Goal: Task Accomplishment & Management: Complete application form

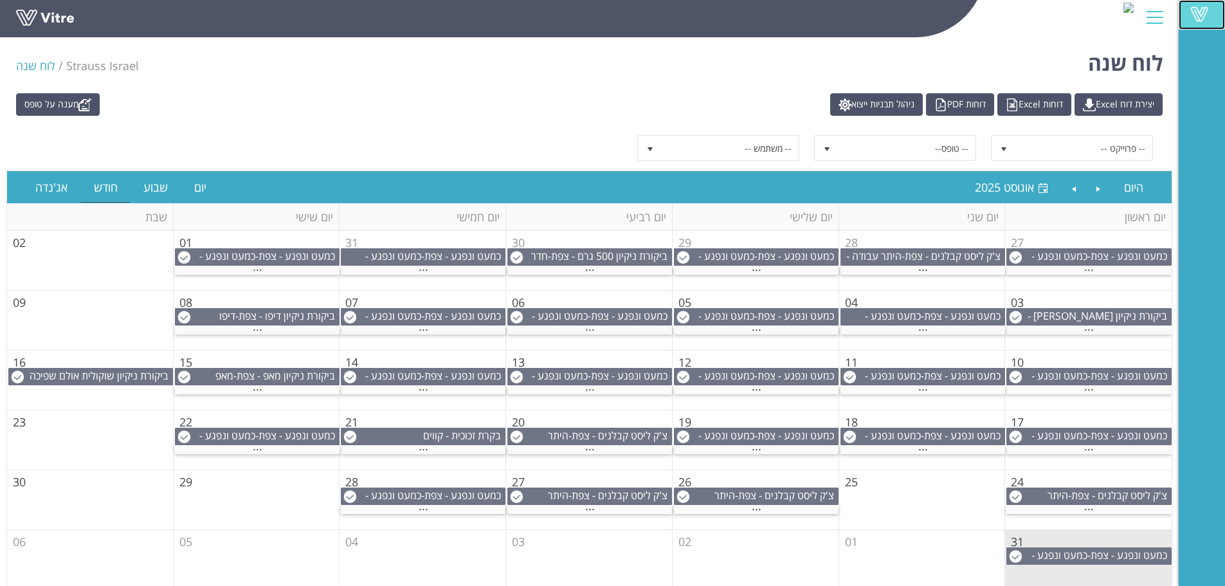
click at [1197, 10] on span at bounding box center [1199, 13] width 32 height 15
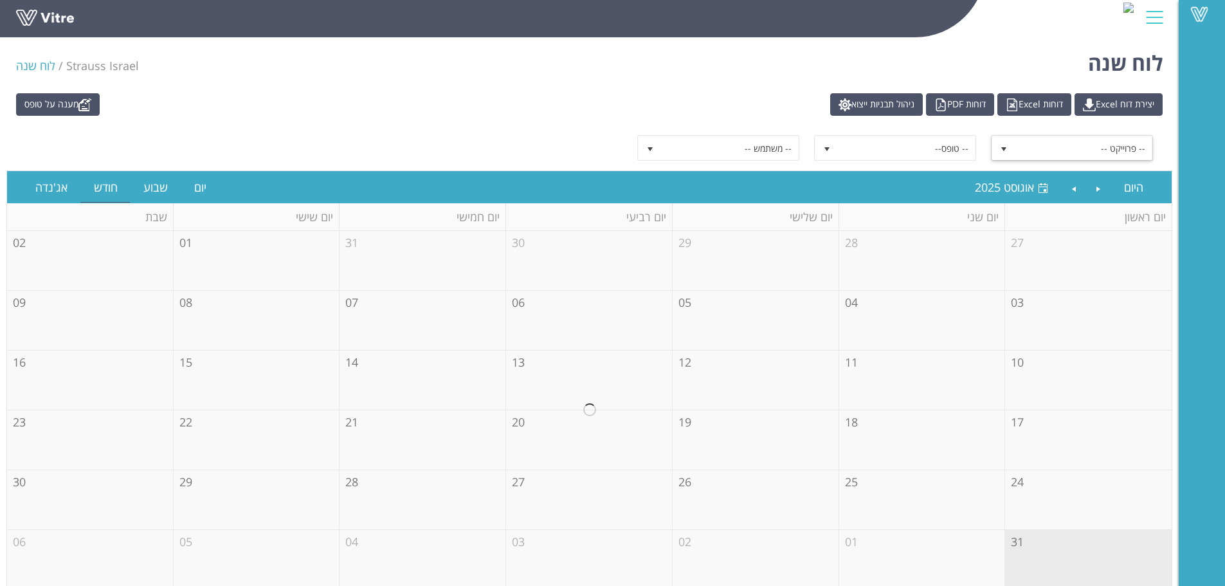
click at [1103, 140] on span "-- פרוייקט --" at bounding box center [1083, 147] width 138 height 23
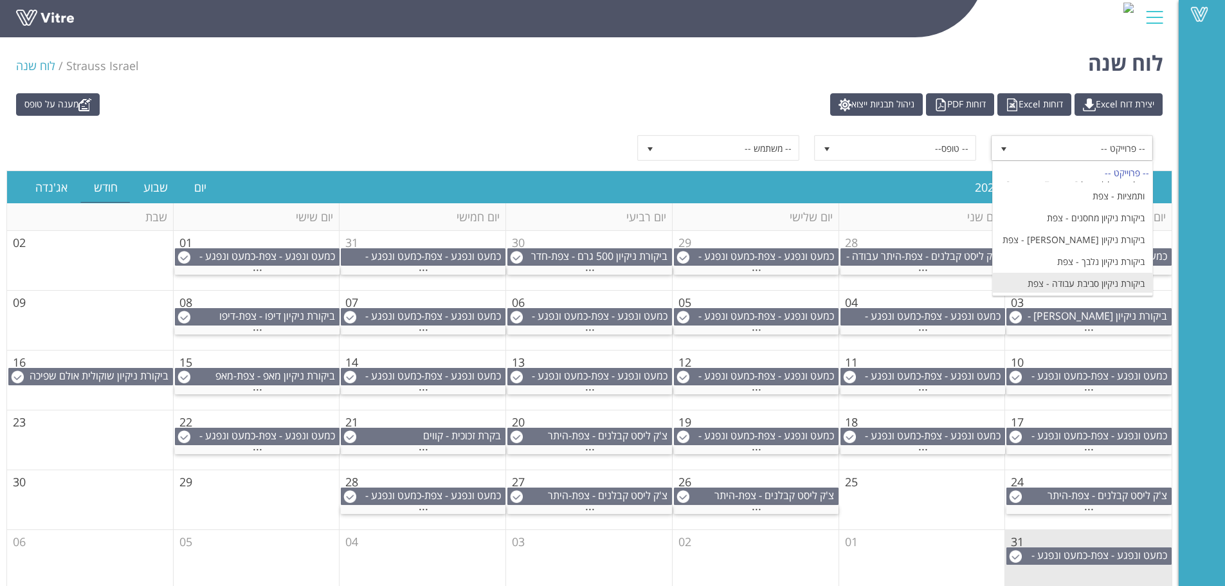
scroll to position [321, 0]
click at [1128, 224] on li "ביקורת ניקיון [PERSON_NAME] - צפת" at bounding box center [1072, 235] width 159 height 22
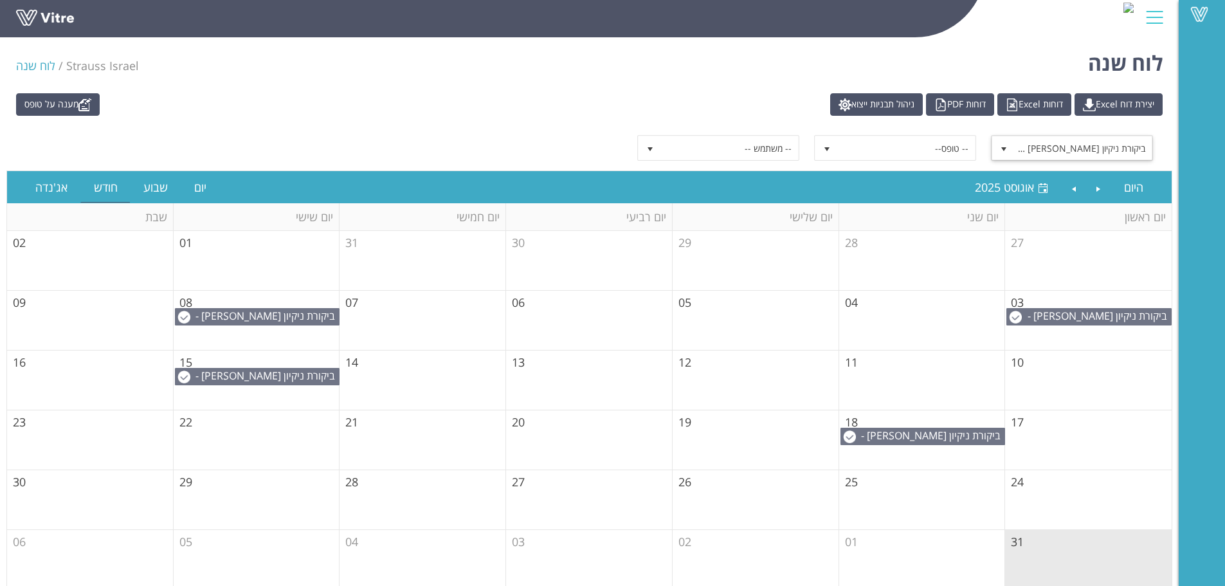
scroll to position [10, 0]
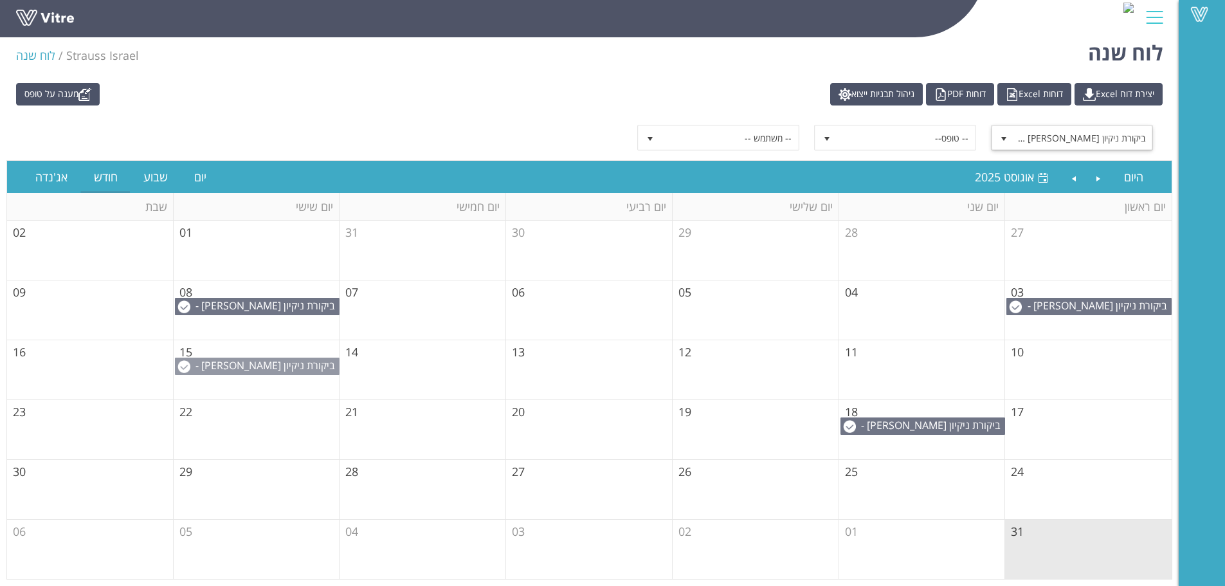
click at [267, 368] on span "ביקורת ניקיון [PERSON_NAME] - צפת" at bounding box center [266, 372] width 143 height 28
click at [1076, 132] on span "ביקורת ניקיון [PERSON_NAME] - צפת" at bounding box center [1083, 137] width 138 height 23
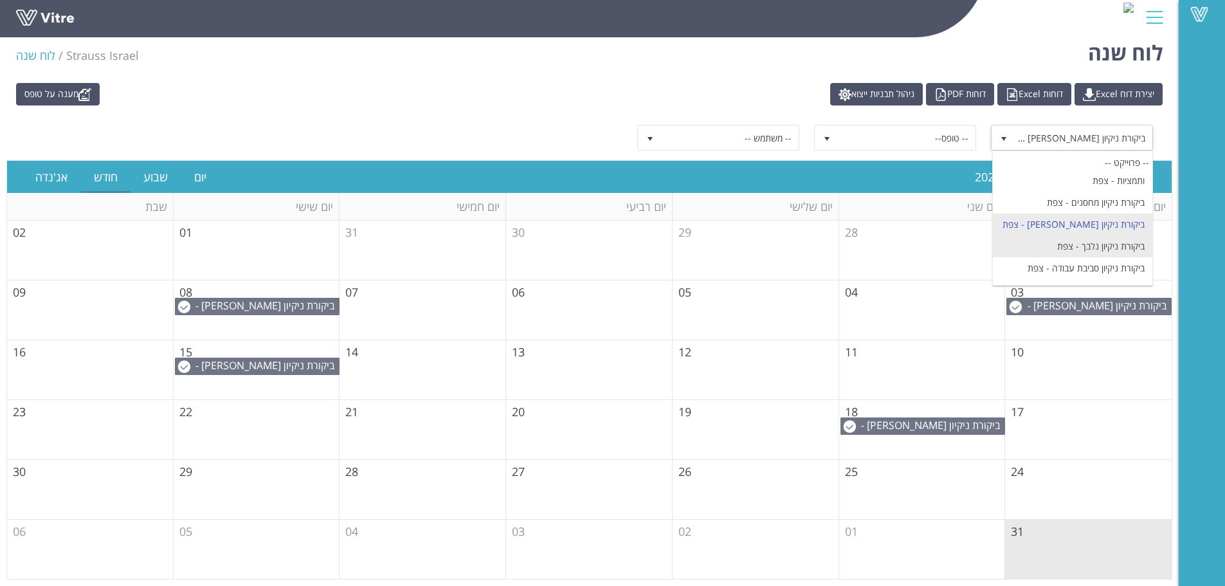
click at [1127, 235] on li "ביקורת ניקיון נלבך - צפת" at bounding box center [1072, 246] width 159 height 22
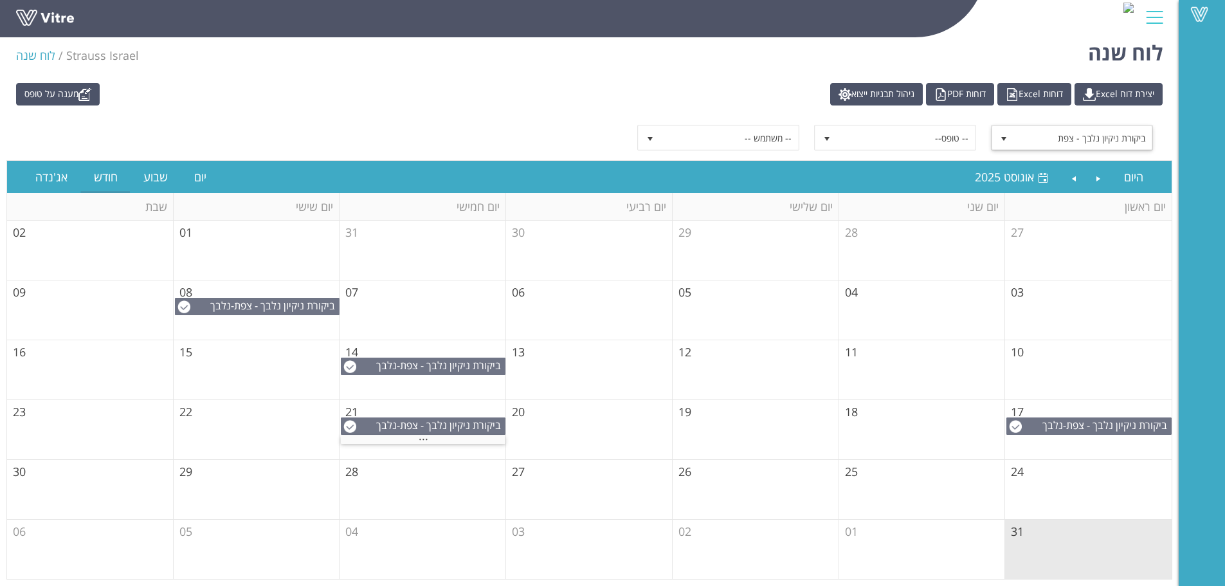
click at [1072, 141] on span "ביקורת ניקיון נלבך - צפת" at bounding box center [1083, 137] width 138 height 23
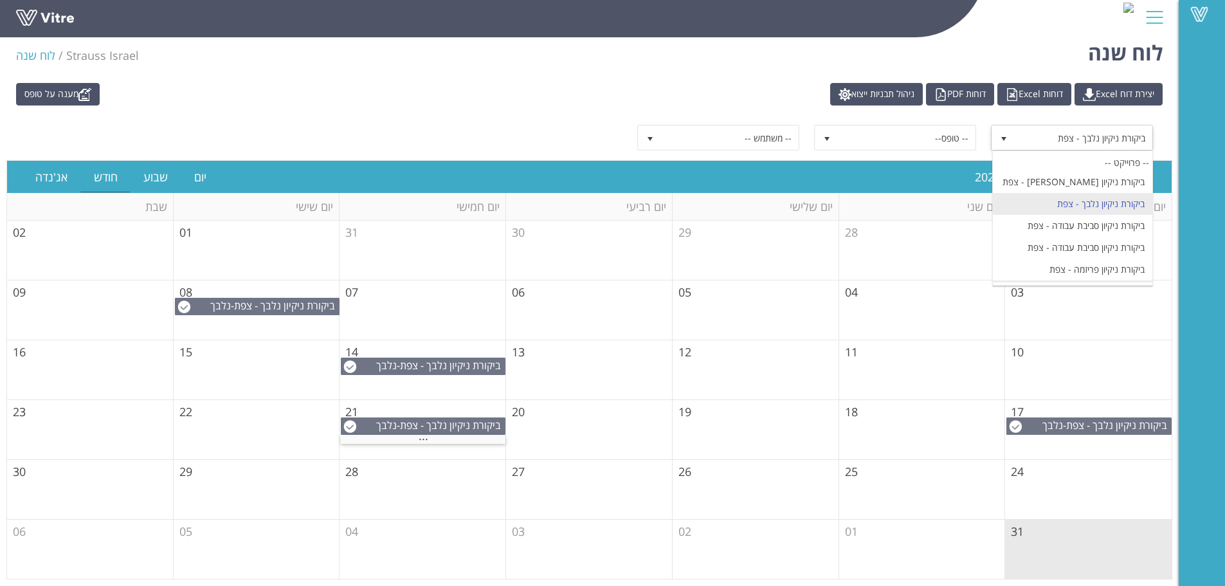
scroll to position [386, 0]
click at [1117, 258] on li "ביקורת ניקיון קו 50 גרם - צפת" at bounding box center [1072, 269] width 159 height 22
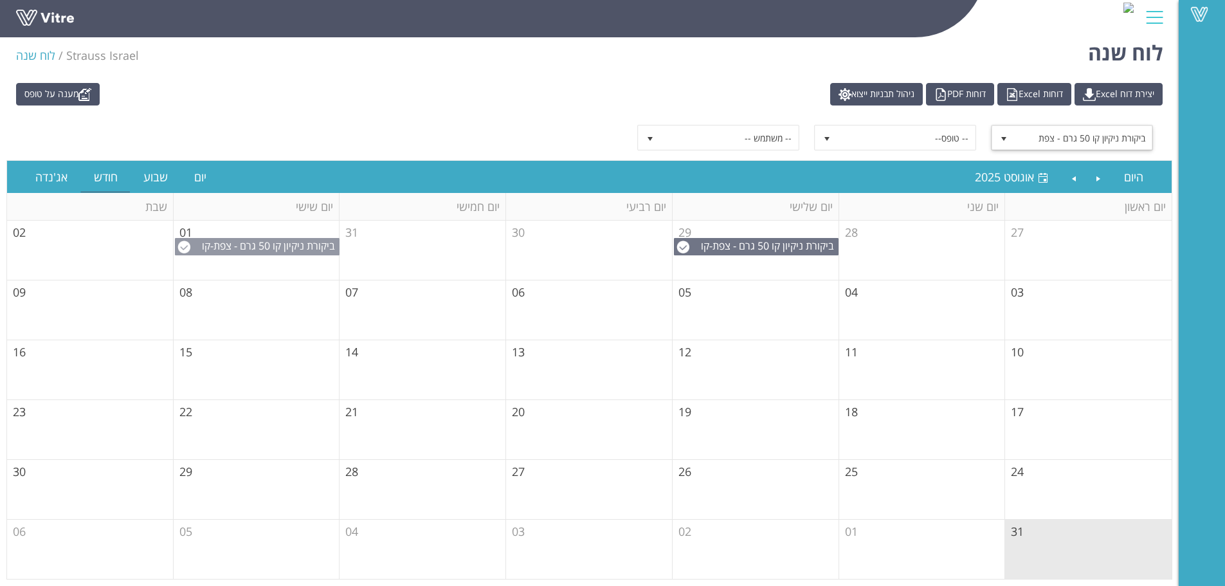
click at [269, 246] on span "ביקורת ניקיון קו 50 גרם - צפת" at bounding box center [274, 246] width 122 height 14
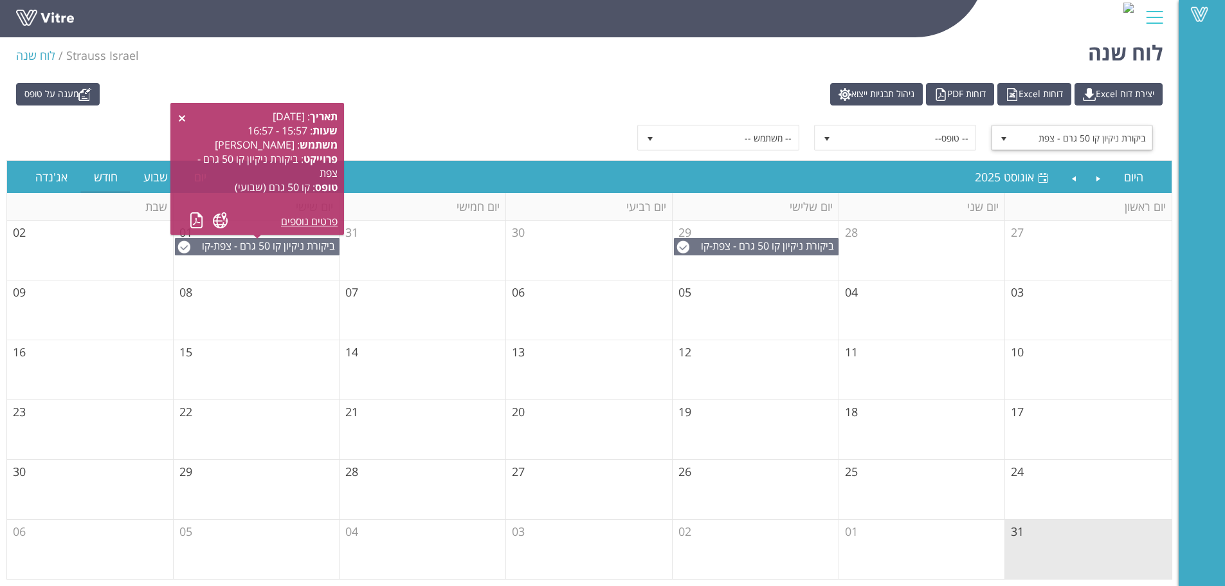
click at [1100, 145] on span "ביקורת ניקיון קו 50 גרם - צפת" at bounding box center [1083, 137] width 138 height 23
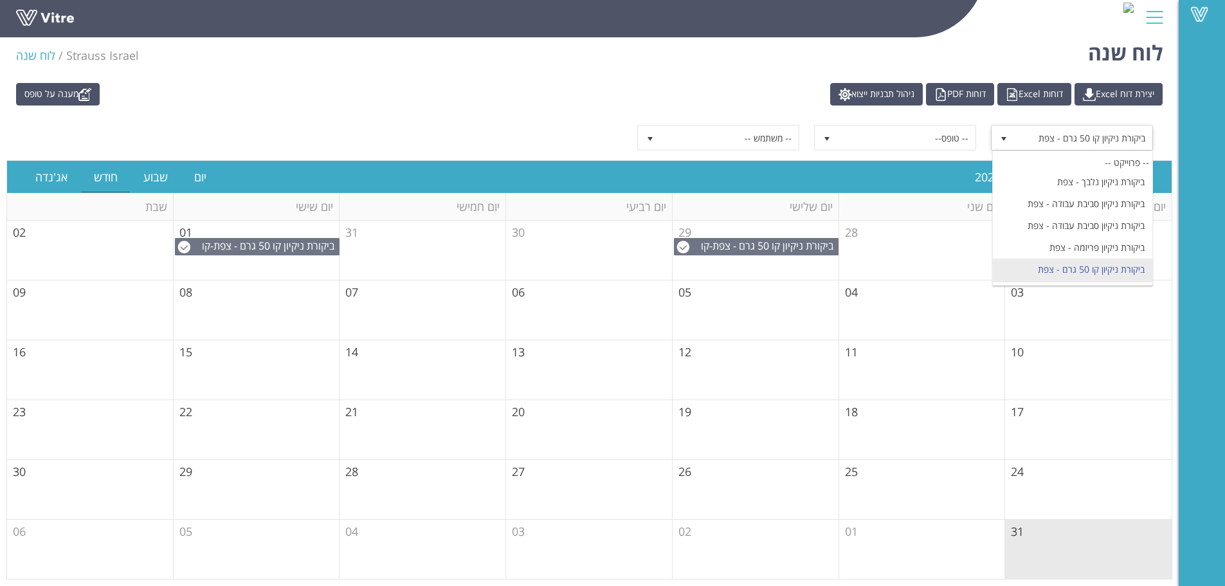
click at [1072, 280] on li "ביקורת ניקיון קקאו - צפת" at bounding box center [1072, 291] width 159 height 22
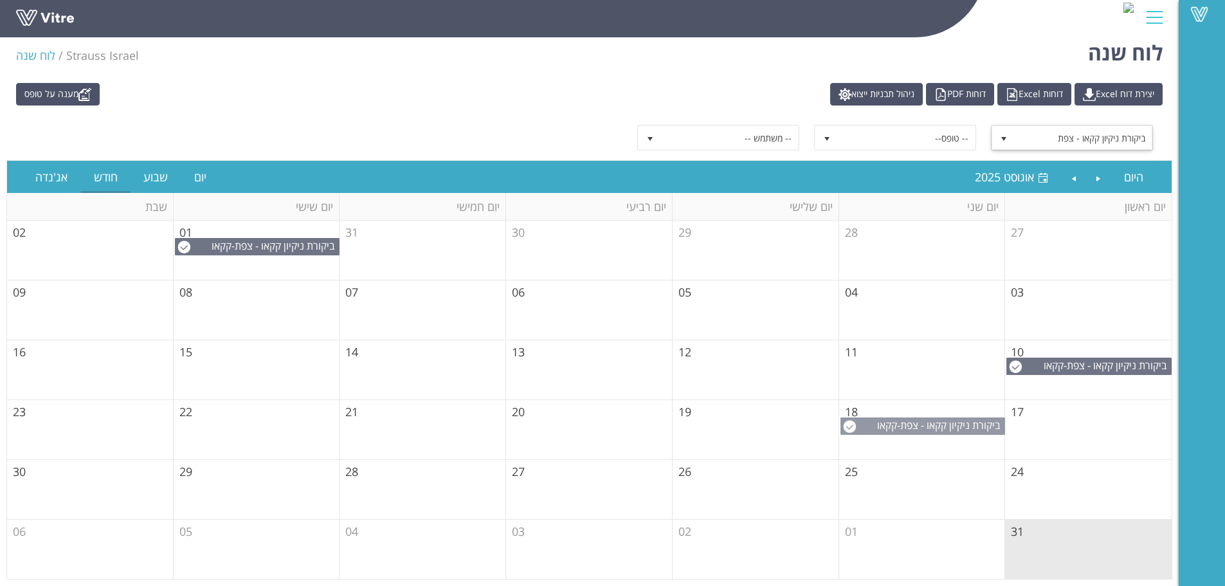
click at [932, 426] on span "ביקורת ניקיון קקאו - צפת" at bounding box center [950, 425] width 100 height 14
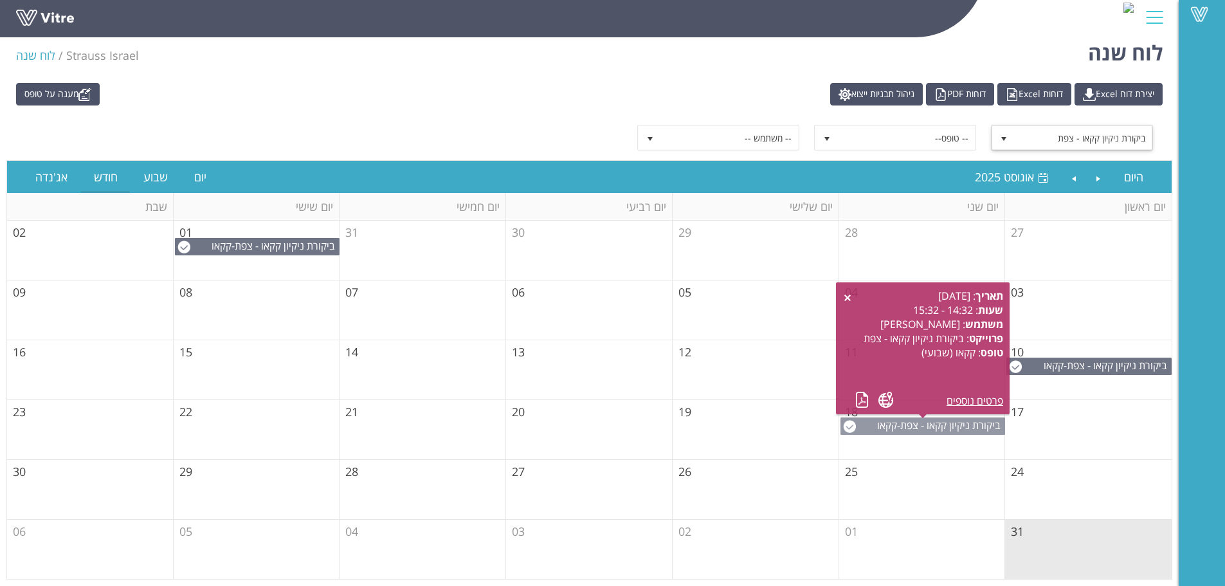
click at [932, 425] on span "ביקורת ניקיון קקאו - צפת" at bounding box center [950, 425] width 100 height 14
click at [944, 493] on td "25" at bounding box center [922, 490] width 167 height 60
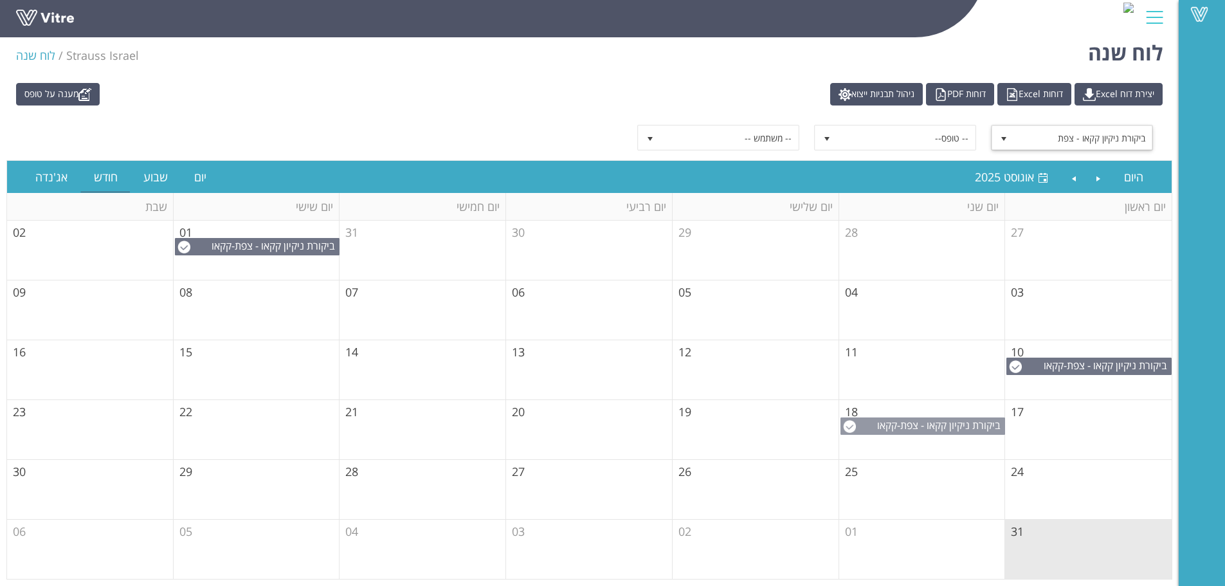
drag, startPoint x: 937, startPoint y: 428, endPoint x: 945, endPoint y: 433, distance: 10.2
click at [940, 429] on span "ביקורת ניקיון קקאו - צפת" at bounding box center [950, 425] width 100 height 14
drag, startPoint x: 1146, startPoint y: 421, endPoint x: 940, endPoint y: 551, distance: 243.3
click at [1146, 421] on td "17" at bounding box center [1088, 430] width 167 height 60
click at [1052, 144] on span "ביקורת ניקיון קקאו - צפת" at bounding box center [1083, 137] width 138 height 23
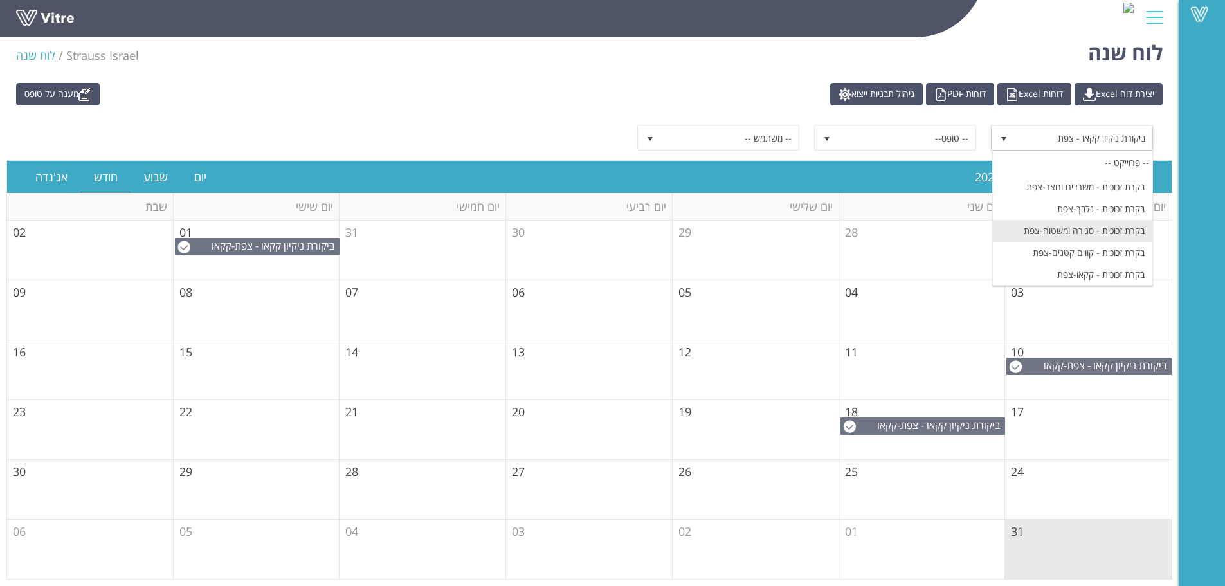
scroll to position [964, 0]
click at [1118, 215] on li "בקרת זכוכית - קקאו-צפת" at bounding box center [1072, 210] width 159 height 22
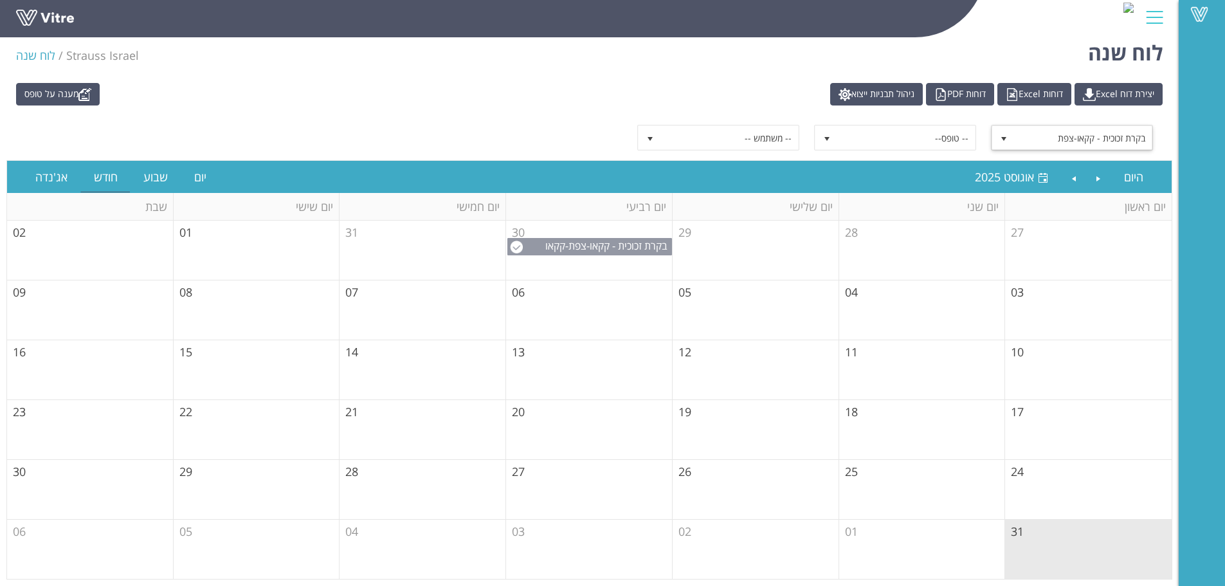
click at [595, 247] on span "בקרת זכוכית - קקאו-צפת" at bounding box center [617, 246] width 99 height 14
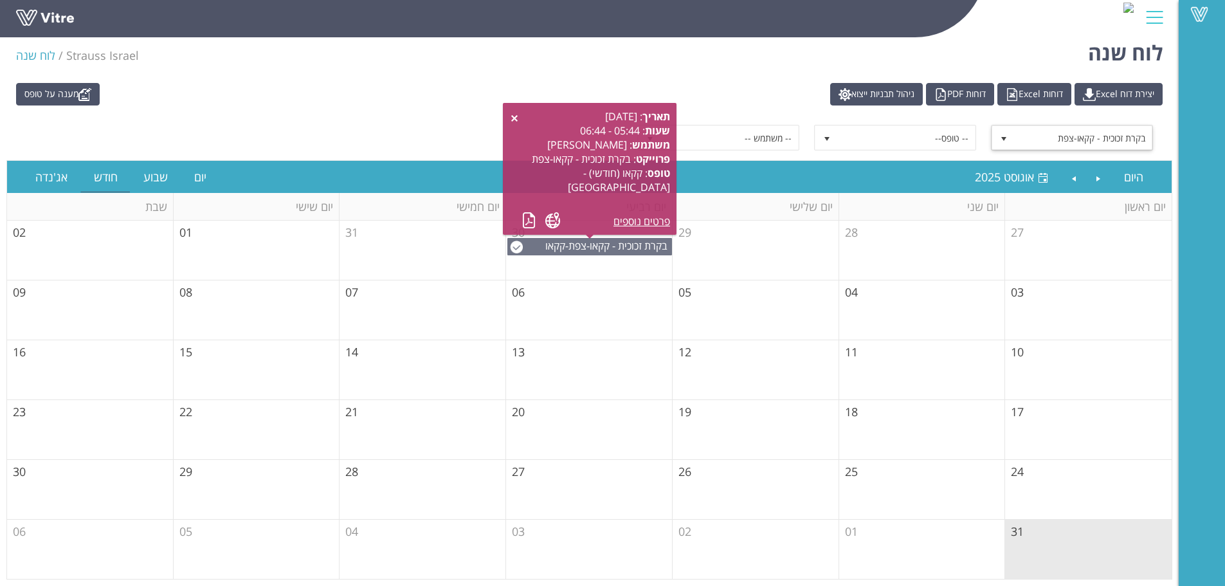
click at [1016, 139] on span "בקרת זכוכית - קקאו-צפת" at bounding box center [1083, 137] width 138 height 23
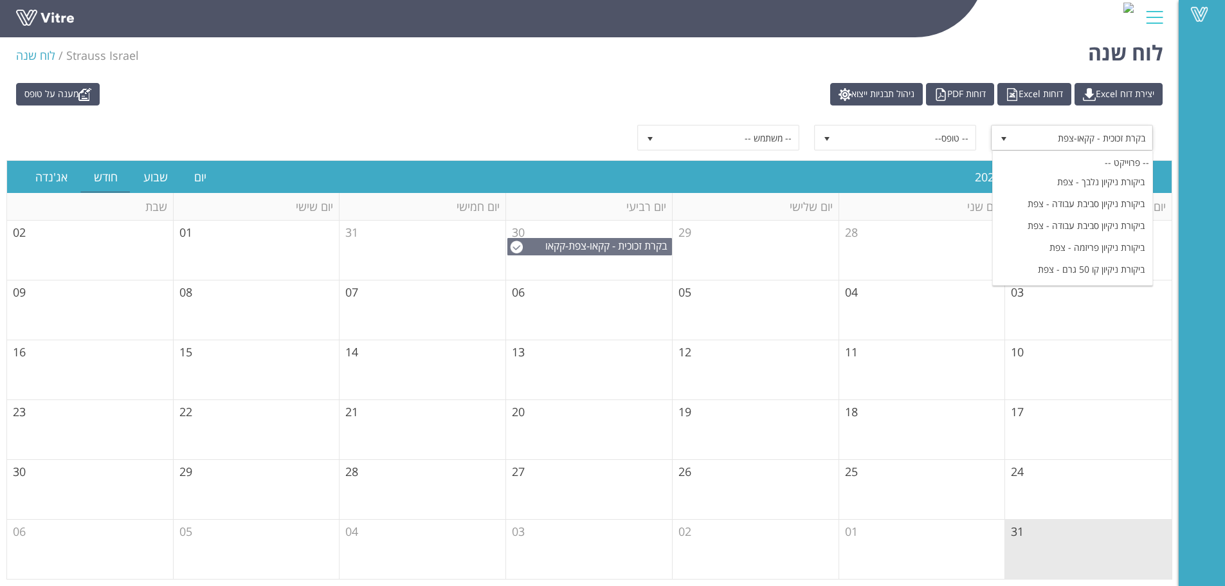
scroll to position [193, 0]
click at [1120, 235] on li "ביקורת ניקיון מאפ - צפת" at bounding box center [1072, 246] width 159 height 22
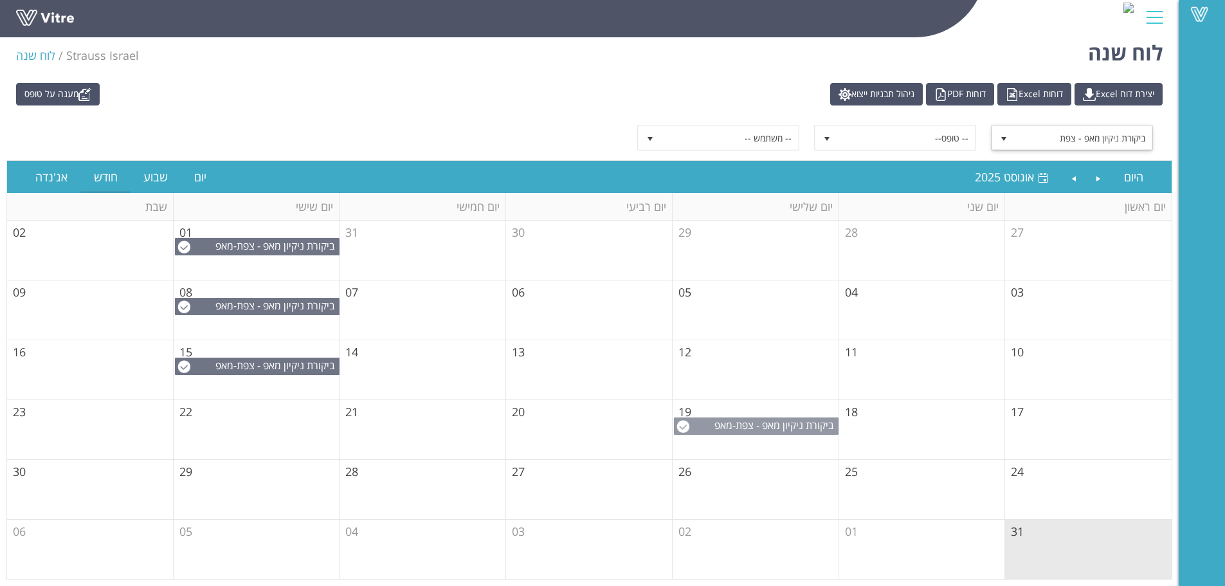
click at [788, 428] on span "ביקורת ניקיון מאפ - צפת" at bounding box center [784, 425] width 98 height 14
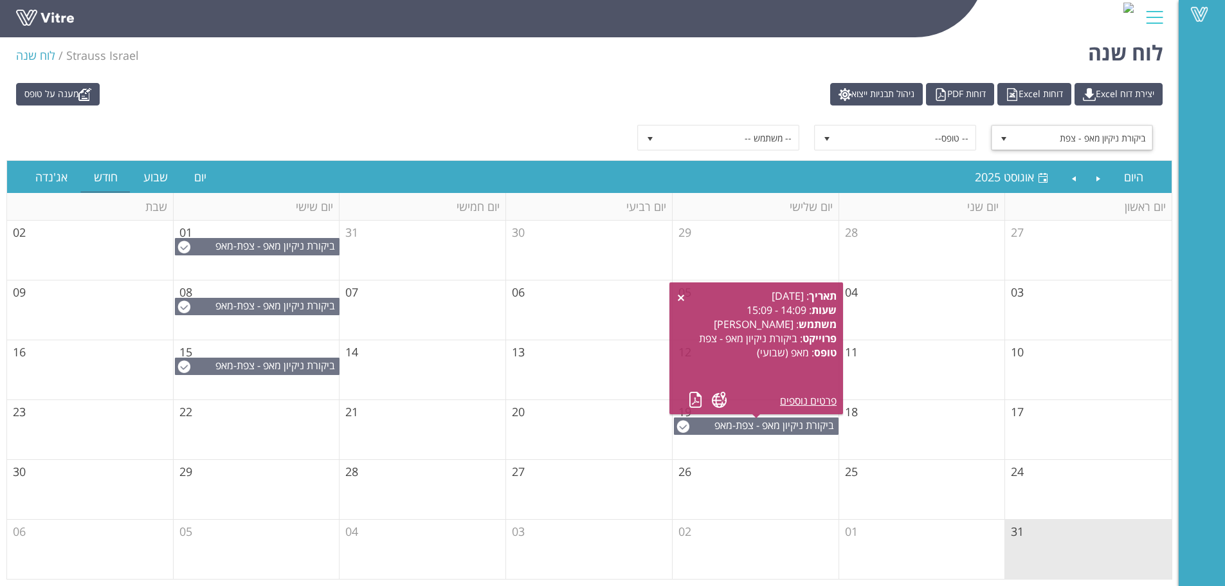
click at [594, 316] on td "06" at bounding box center [589, 310] width 167 height 60
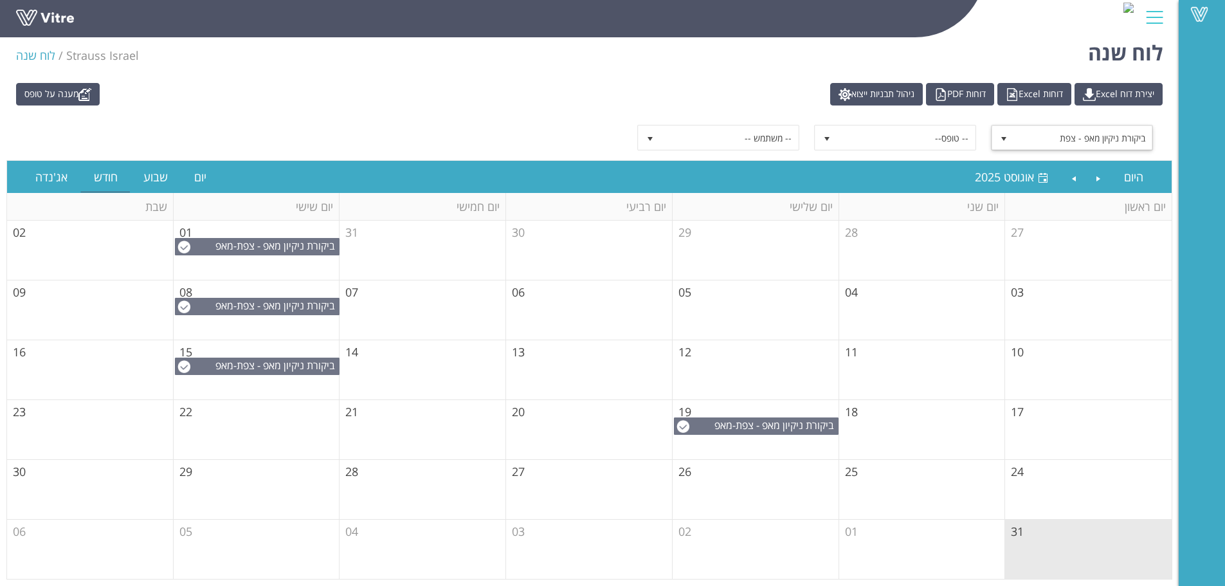
click at [1086, 138] on span "ביקורת ניקיון מאפ - צפת" at bounding box center [1083, 137] width 138 height 23
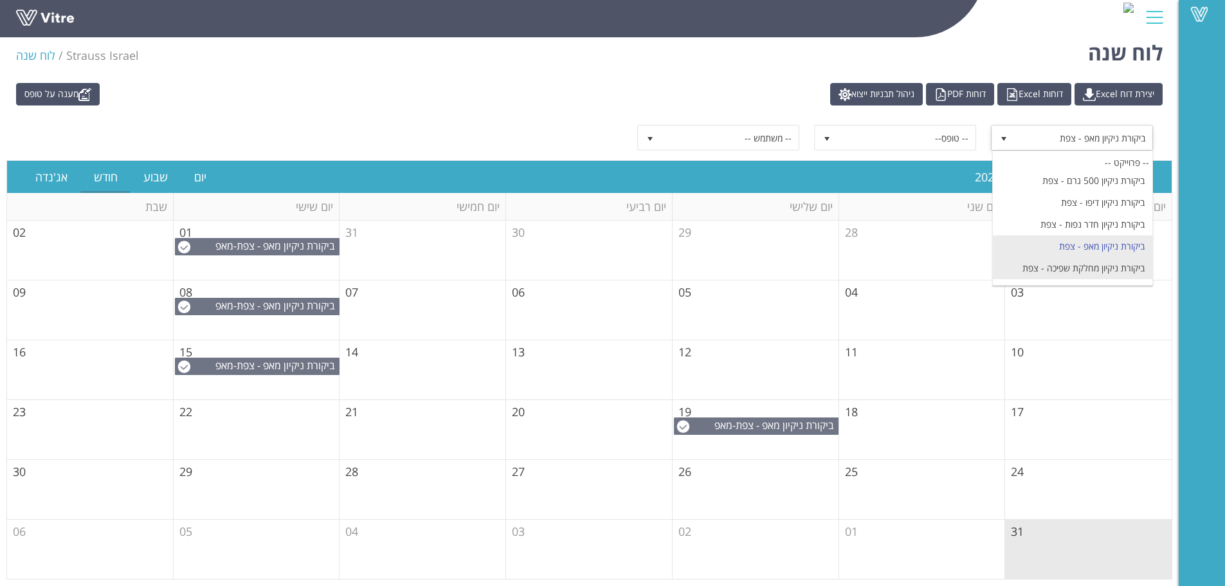
click at [1104, 257] on li "ביקורת ניקיון מחלקת שפיכה - צפת" at bounding box center [1072, 268] width 159 height 22
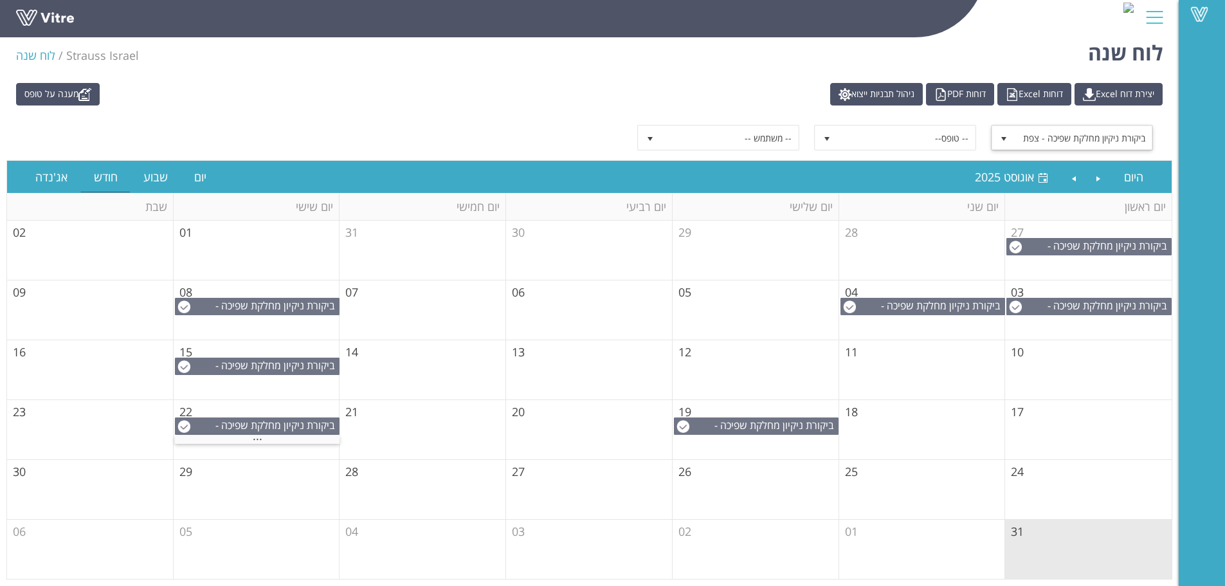
click at [1043, 130] on span "ביקורת ניקיון מחלקת שפיכה - צפת" at bounding box center [1083, 137] width 138 height 23
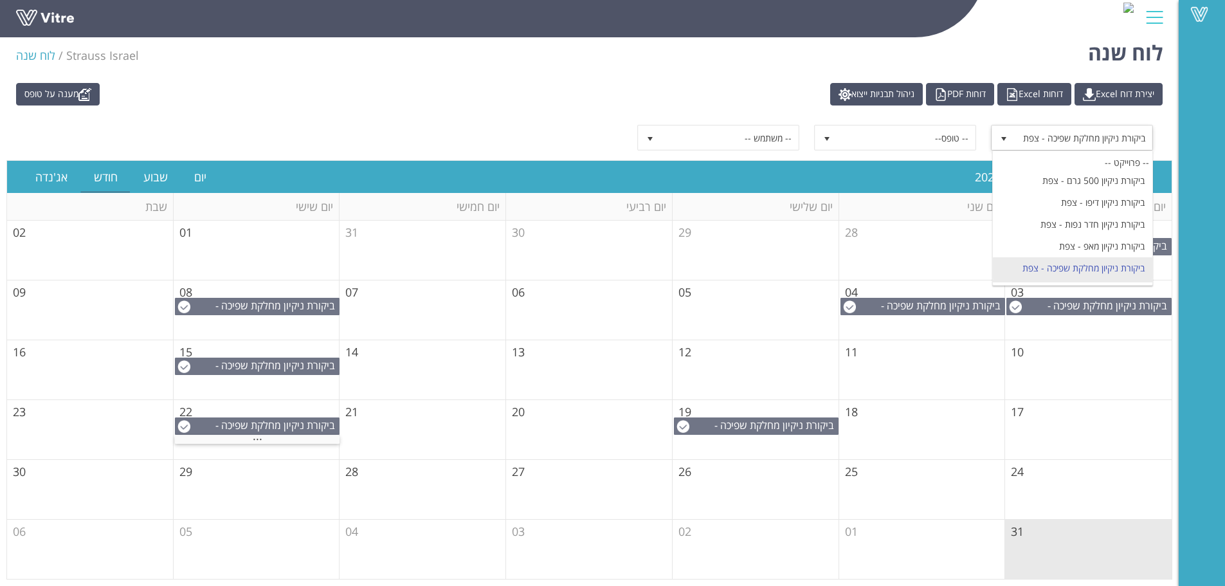
click at [1099, 279] on li "ביקורת ניקיון מחסן [PERSON_NAME] ותמציות - צפת" at bounding box center [1072, 299] width 159 height 41
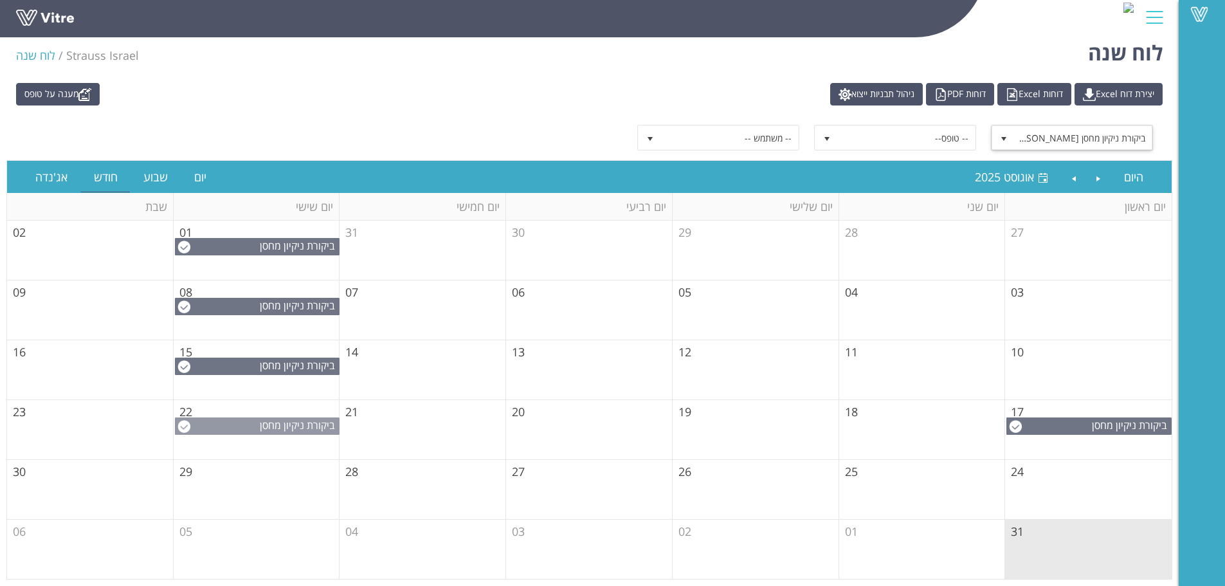
click at [299, 428] on span "ביקורת ניקיון מחסן [PERSON_NAME] ותמציות - צפת" at bounding box center [278, 439] width 121 height 42
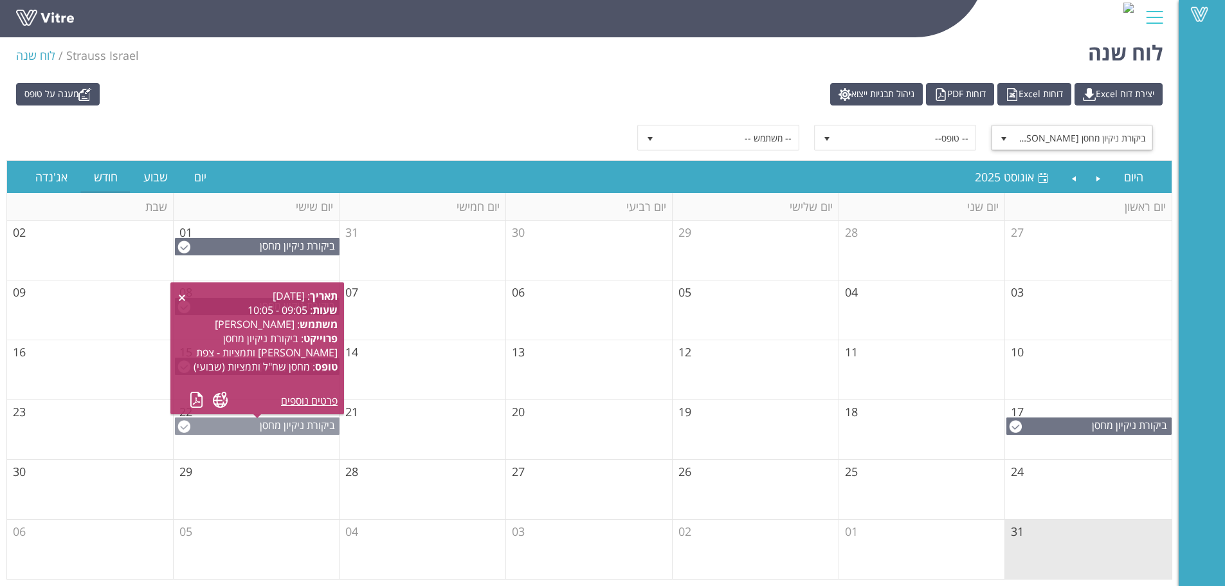
click at [299, 428] on span "ביקורת ניקיון מחסן [PERSON_NAME] ותמציות - צפת" at bounding box center [278, 439] width 121 height 42
click at [1096, 138] on span "ביקורת ניקיון מחסן [PERSON_NAME] ותמציות - צפת" at bounding box center [1083, 137] width 138 height 23
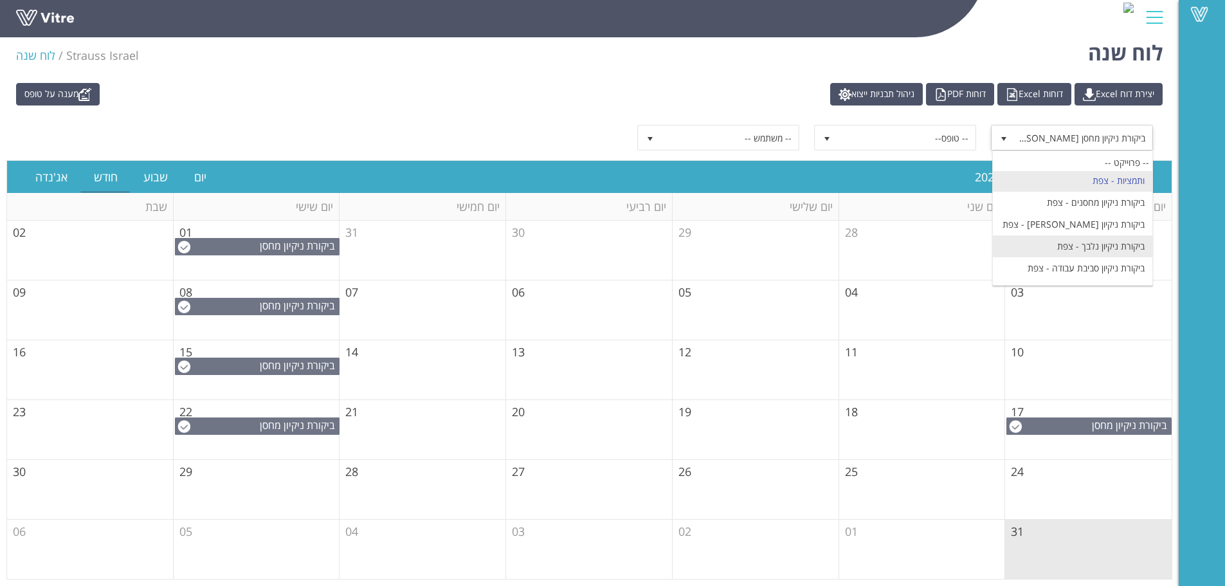
scroll to position [257, 0]
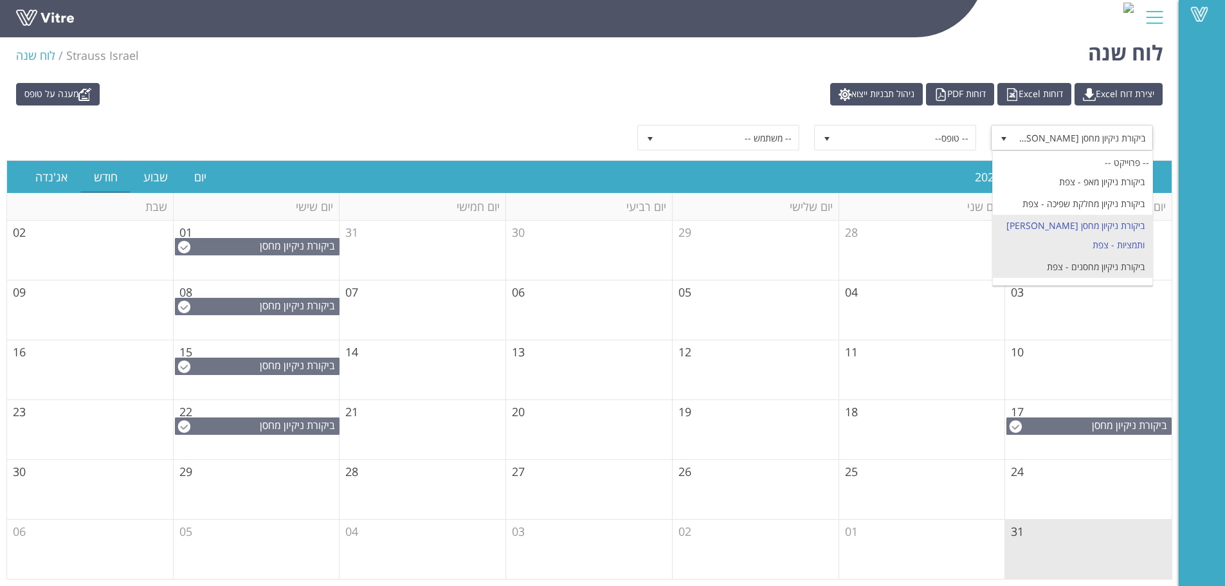
click at [1111, 256] on li "ביקורת ניקיון מחסנים - צפת" at bounding box center [1072, 267] width 159 height 22
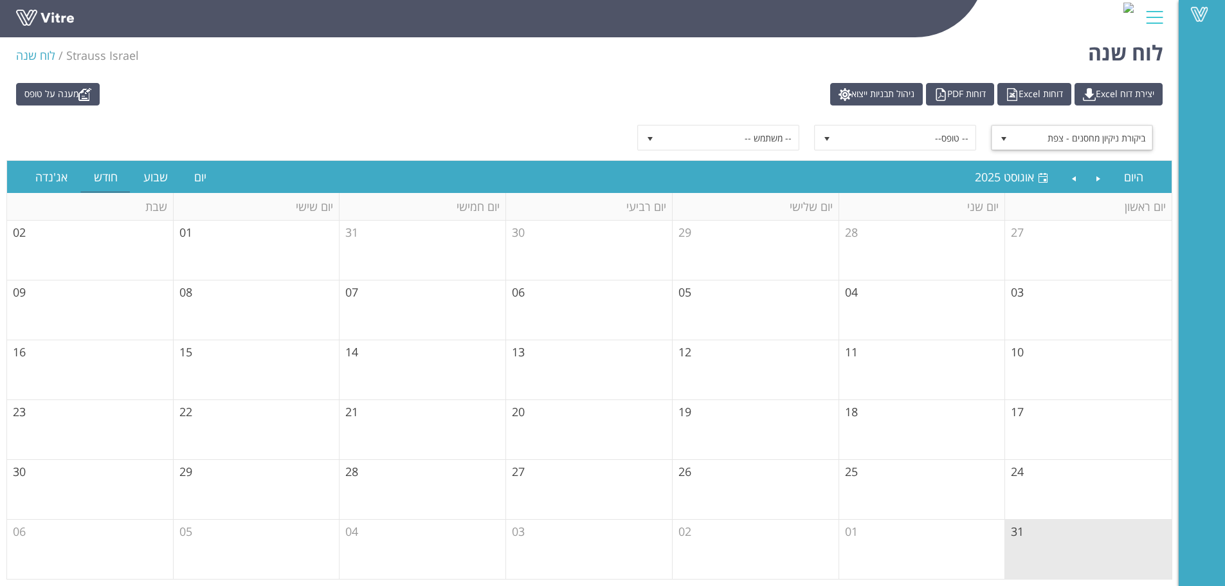
click at [1078, 136] on span "ביקורת ניקיון מחסנים - צפת" at bounding box center [1083, 137] width 138 height 23
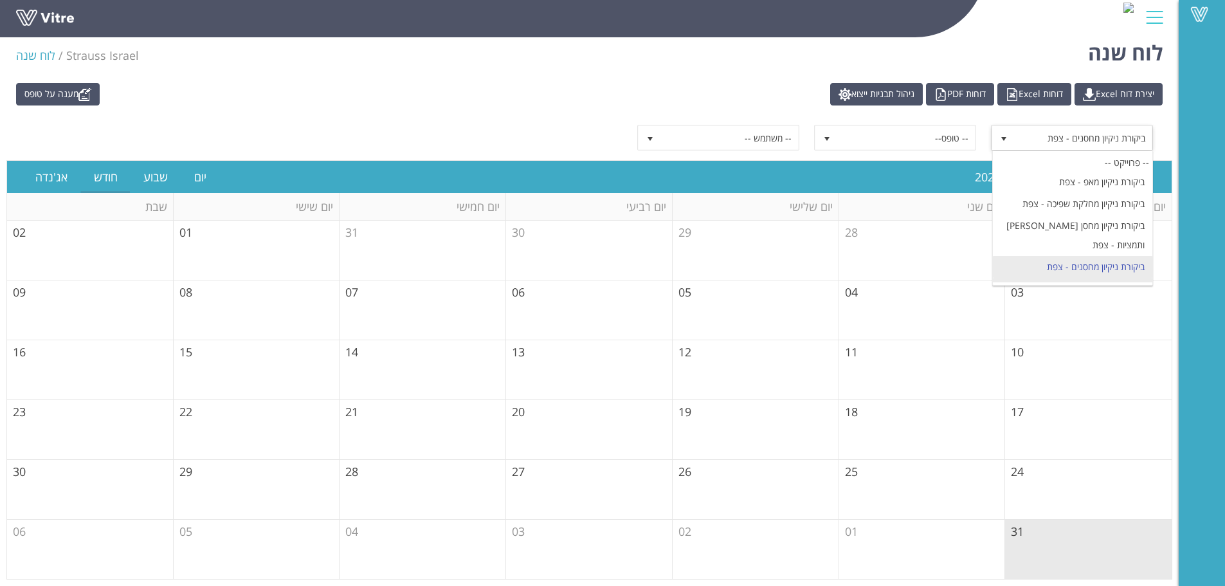
click at [1119, 278] on li "ביקורת ניקיון [PERSON_NAME] - צפת" at bounding box center [1072, 289] width 159 height 22
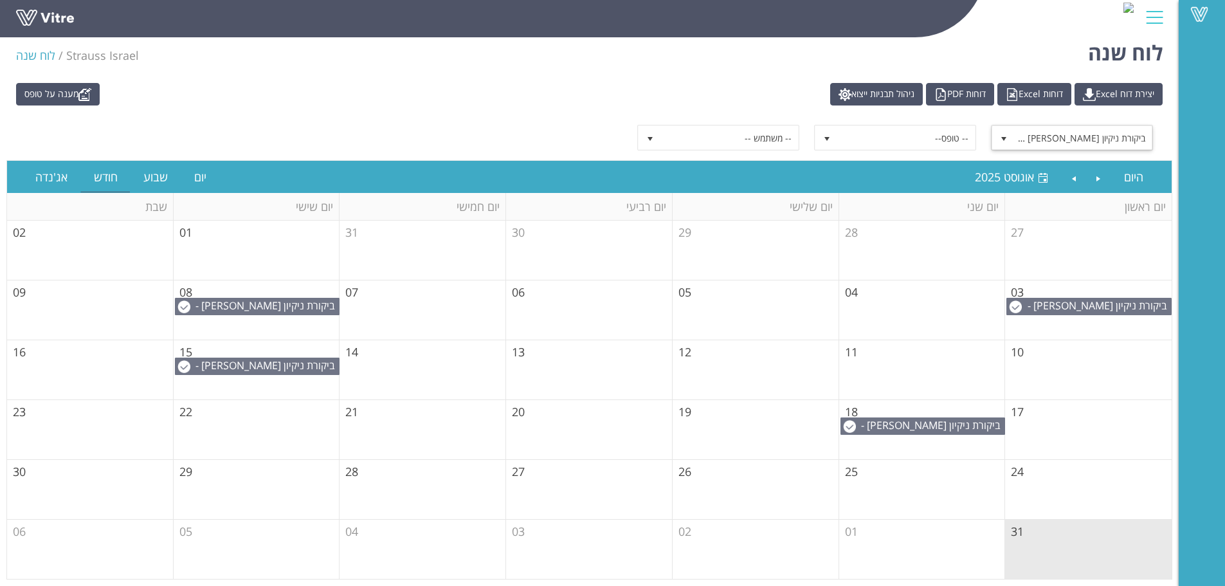
click at [1125, 136] on span "ביקורת ניקיון [PERSON_NAME] - צפת" at bounding box center [1083, 137] width 138 height 23
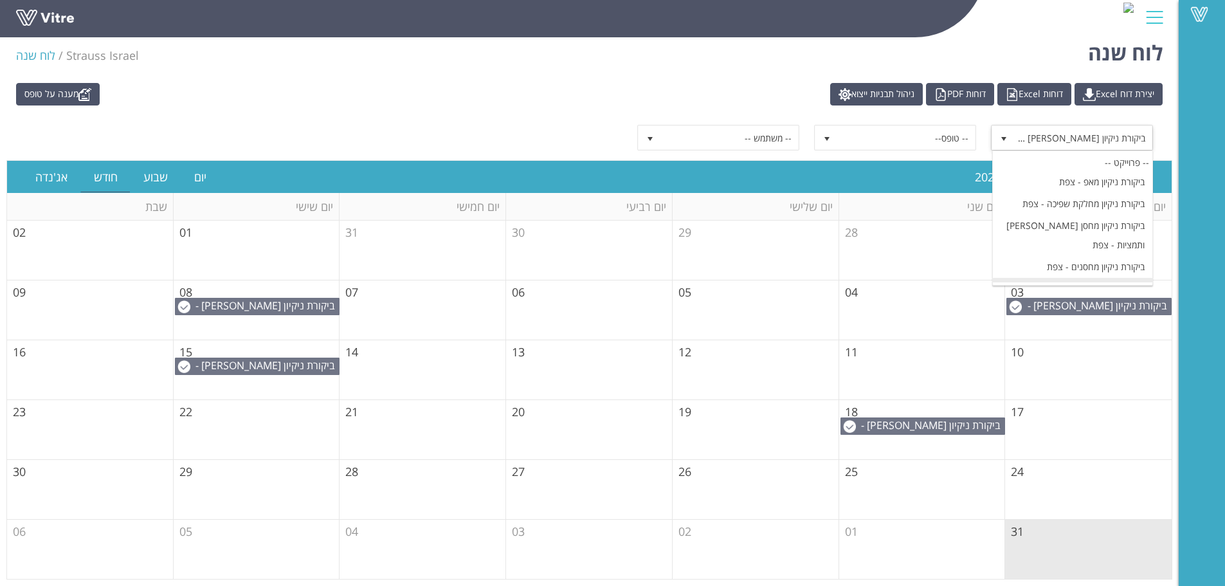
click at [1104, 300] on li "ביקורת ניקיון נלבך - צפת" at bounding box center [1072, 311] width 159 height 22
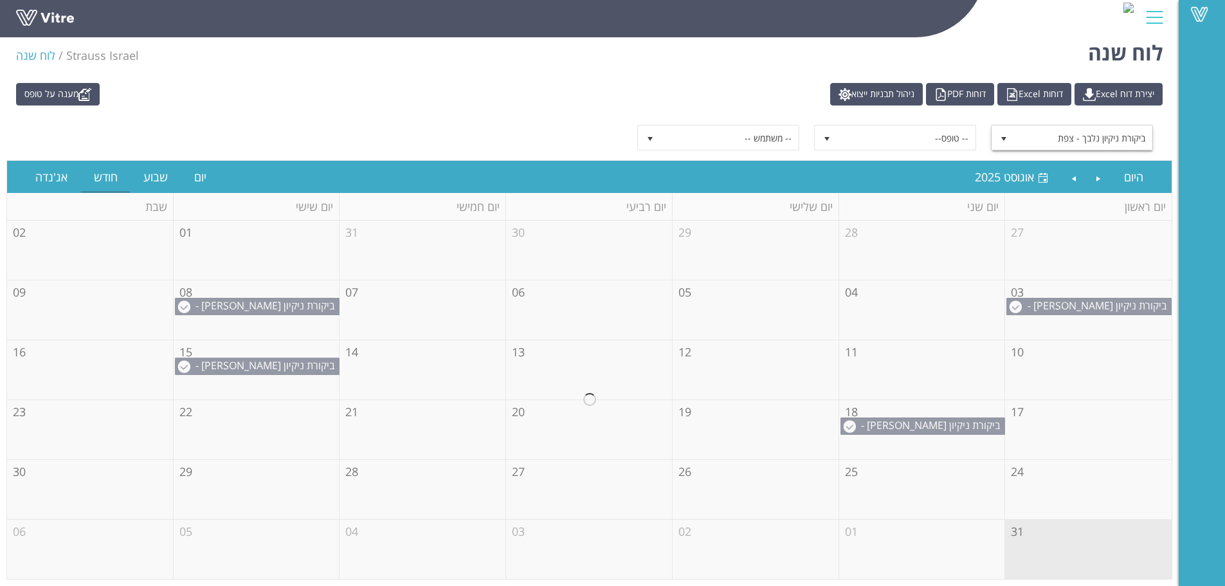
scroll to position [258, 0]
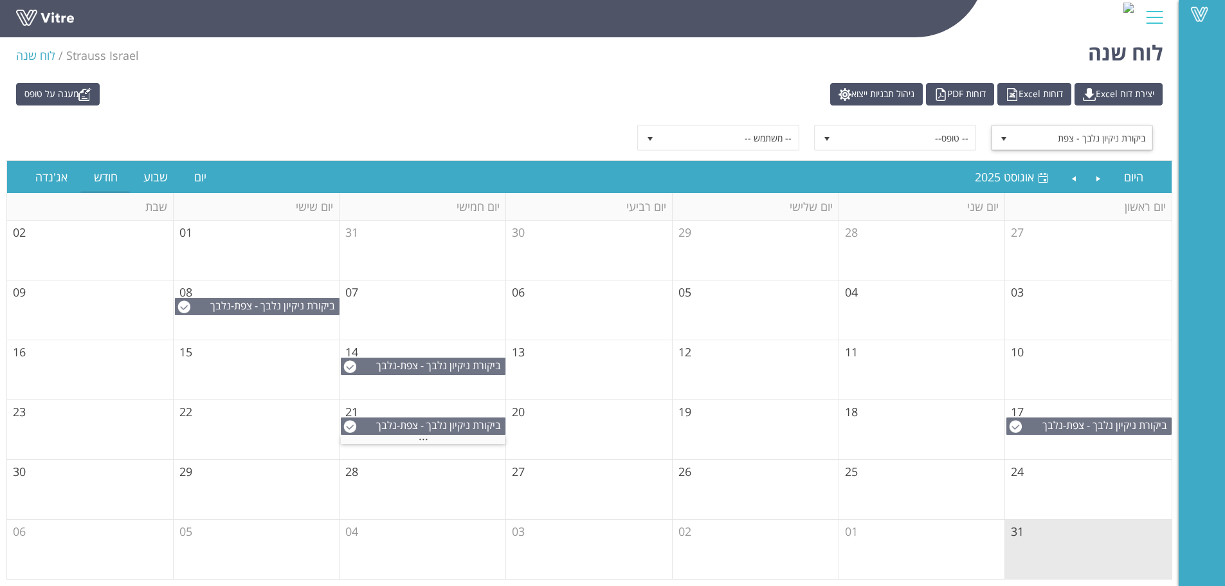
click at [1115, 145] on span "ביקורת ניקיון נלבך - צפת" at bounding box center [1083, 137] width 138 height 23
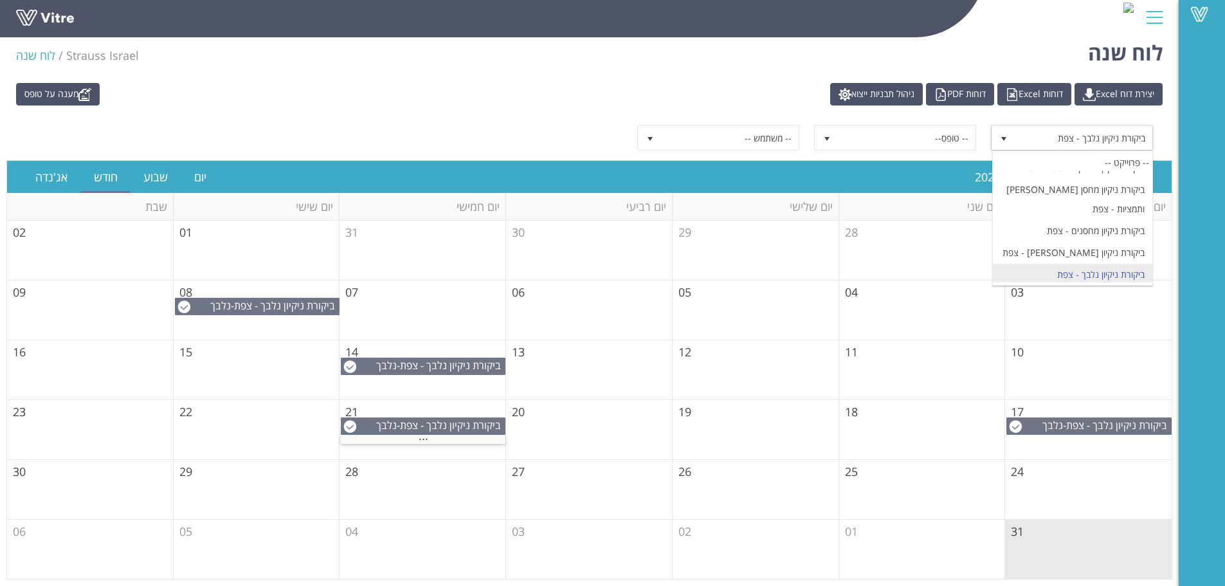
scroll to position [322, 0]
click at [1106, 257] on li "ביקורת ניקיון סביבת עבודה - צפת" at bounding box center [1072, 268] width 159 height 22
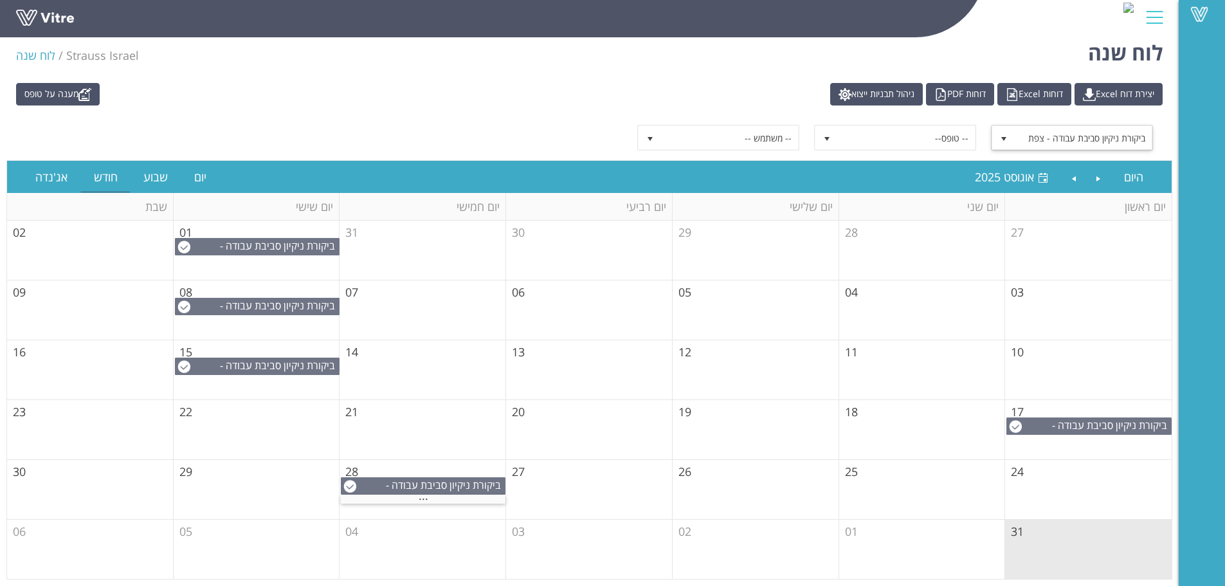
click at [1108, 134] on span "ביקורת ניקיון סביבת עבודה - צפת" at bounding box center [1083, 137] width 138 height 23
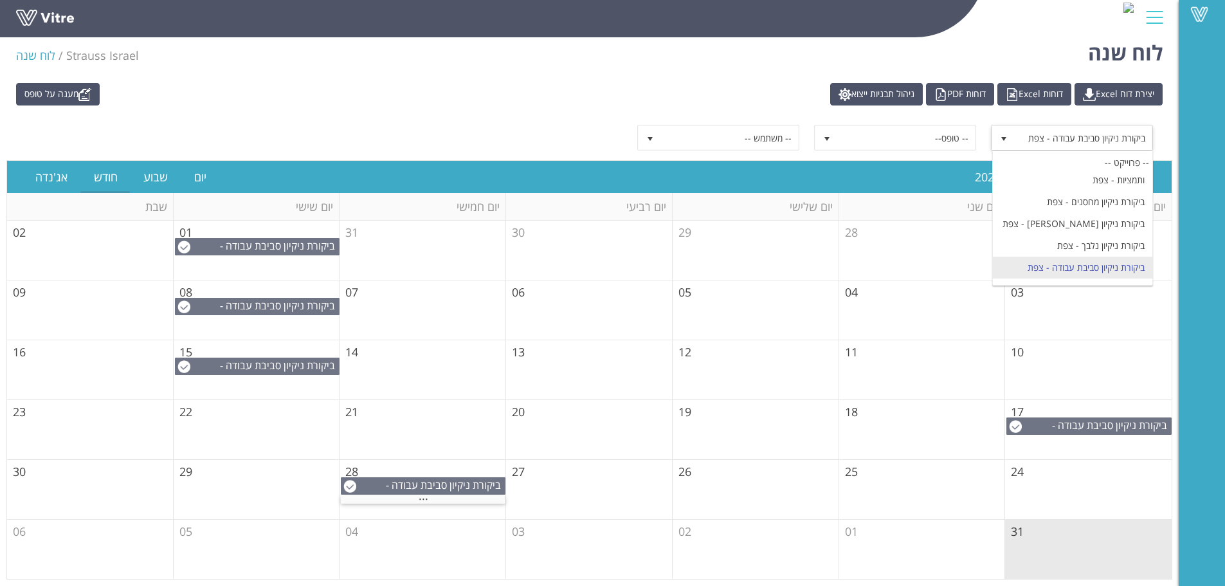
scroll to position [386, 0]
click at [1119, 258] on li "ביקורת ניקיון קו 50 גרם - צפת" at bounding box center [1072, 269] width 159 height 22
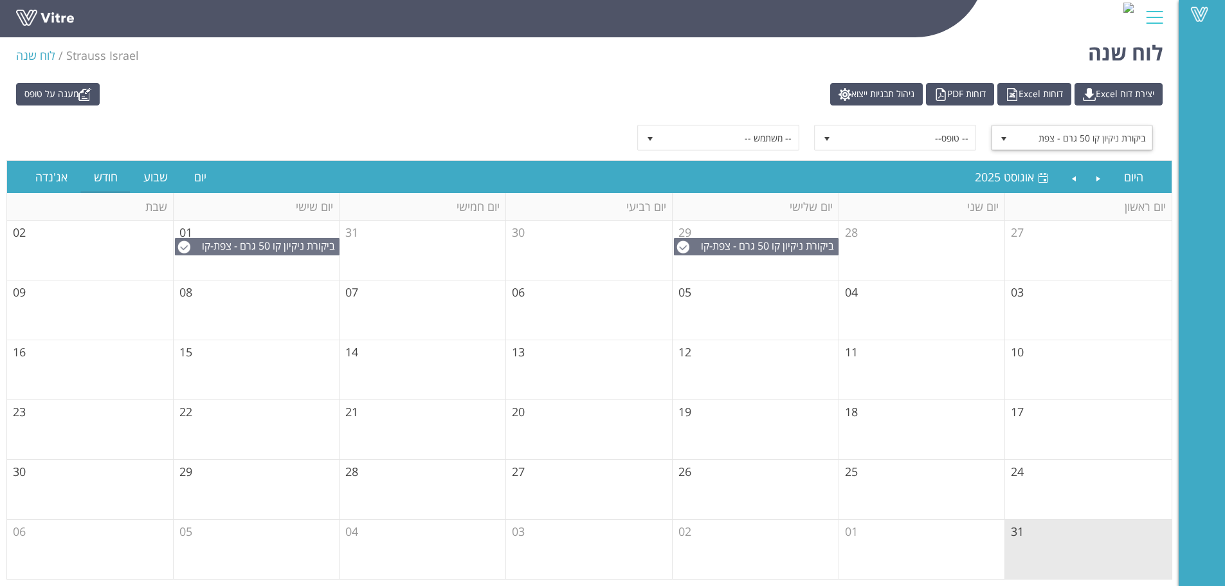
drag, startPoint x: 1100, startPoint y: 134, endPoint x: 1118, endPoint y: 141, distance: 19.1
click at [1101, 134] on span "ביקורת ניקיון קו 50 גרם - צפת" at bounding box center [1083, 137] width 138 height 23
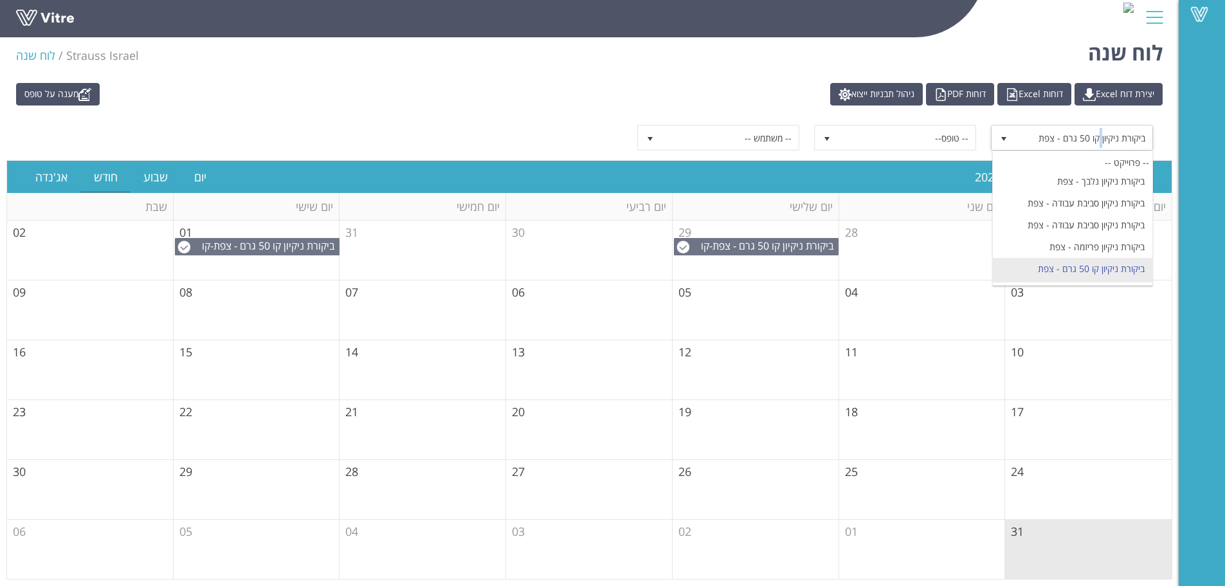
click at [1116, 280] on li "ביקורת ניקיון קקאו - צפת" at bounding box center [1072, 291] width 159 height 22
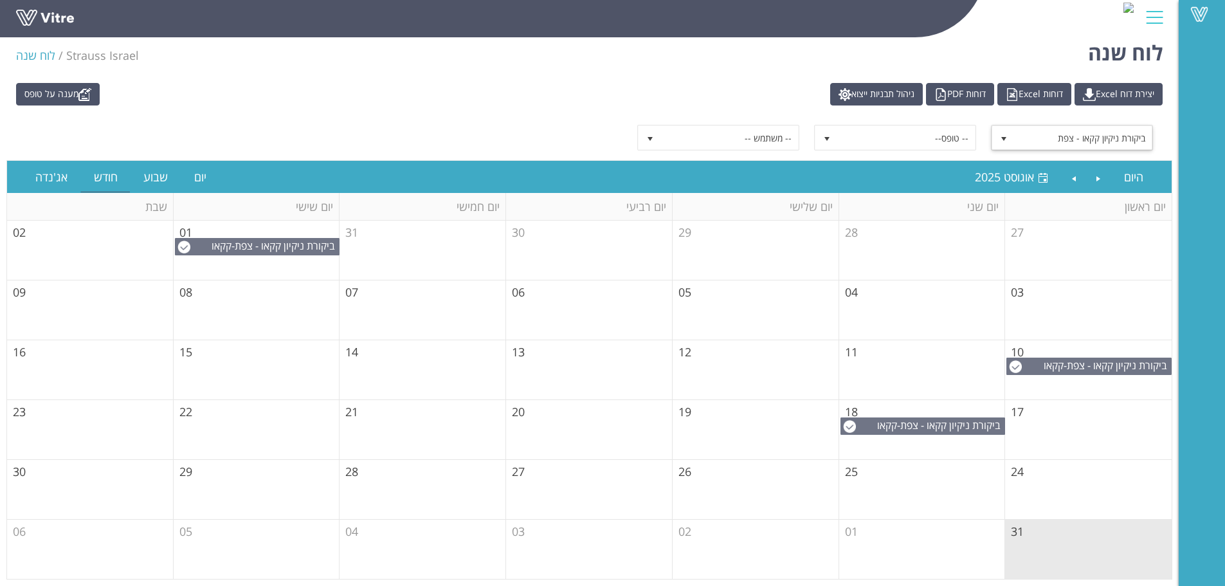
click at [1092, 135] on span "ביקורת ניקיון קקאו - צפת" at bounding box center [1083, 137] width 138 height 23
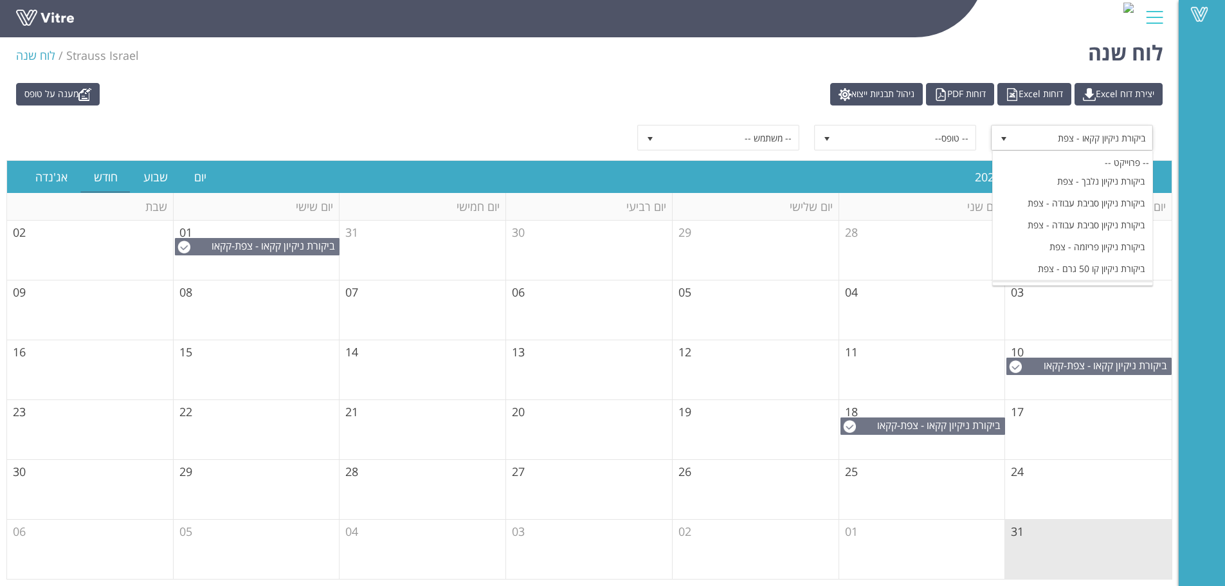
click at [1120, 302] on li "ביקורת ניקיון קקאו שפיכה - צפת" at bounding box center [1072, 313] width 159 height 22
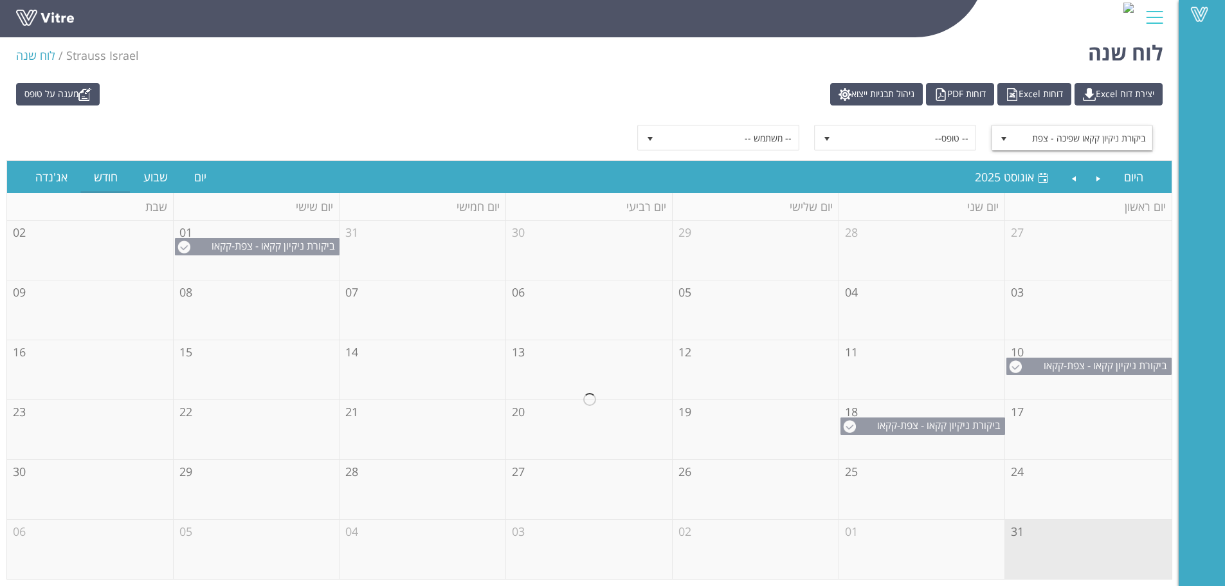
scroll to position [0, 0]
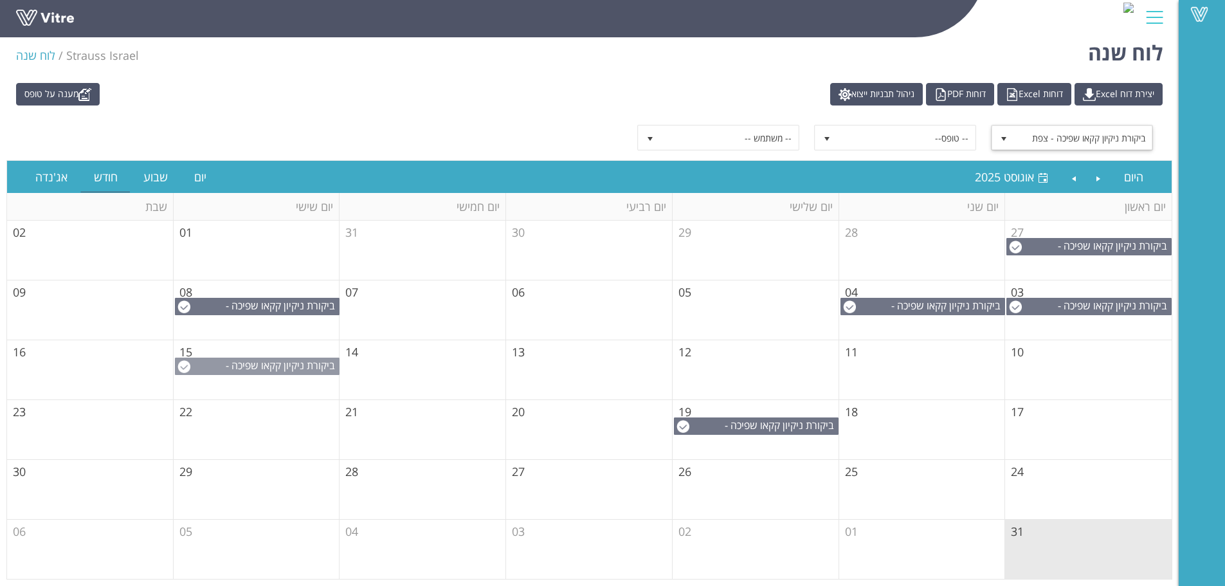
click at [279, 367] on span "ביקורת ניקיון קקאו שפיכה - צפת" at bounding box center [282, 372] width 113 height 28
click at [555, 445] on td "20" at bounding box center [589, 430] width 167 height 60
click at [1073, 140] on span "ביקורת ניקיון קקאו שפיכה - צפת" at bounding box center [1083, 137] width 138 height 23
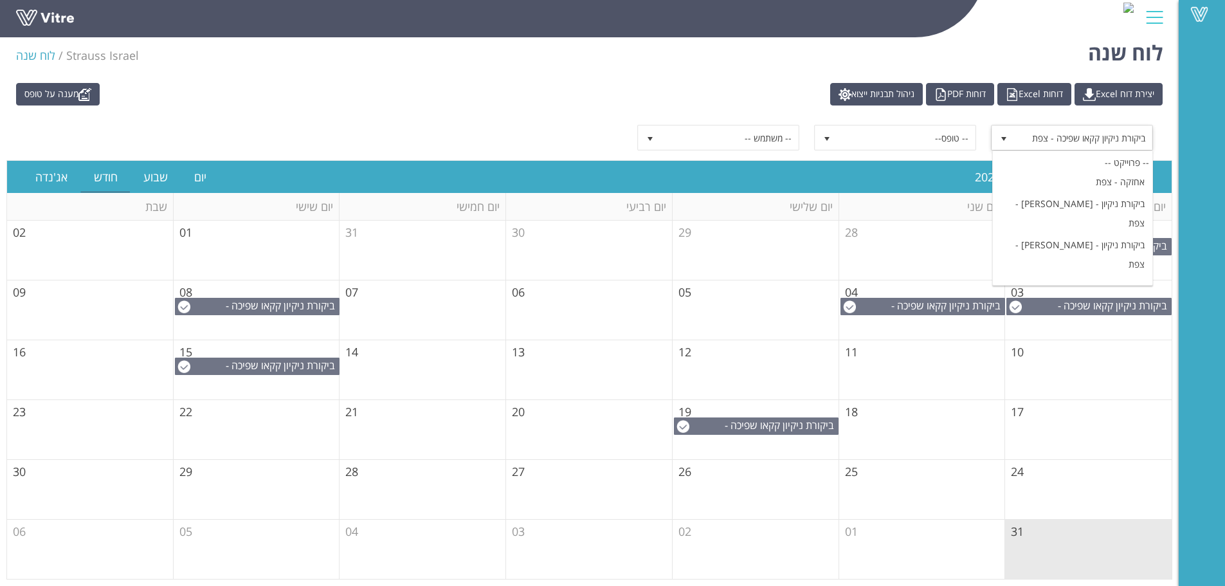
scroll to position [453, 0]
click at [1128, 257] on li "ביקורת ניקיון שוקולית אולם שפיכה - צפת" at bounding box center [1072, 268] width 159 height 22
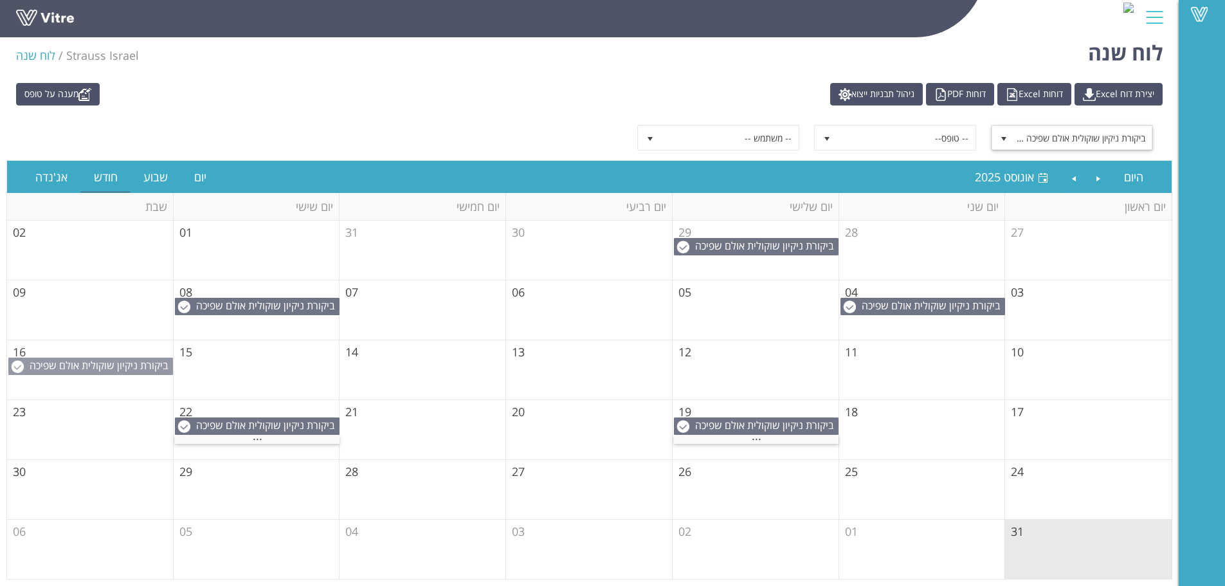
click at [107, 370] on span "ביקורת ניקיון שוקולית אולם שפיכה - צפת" at bounding box center [101, 372] width 143 height 28
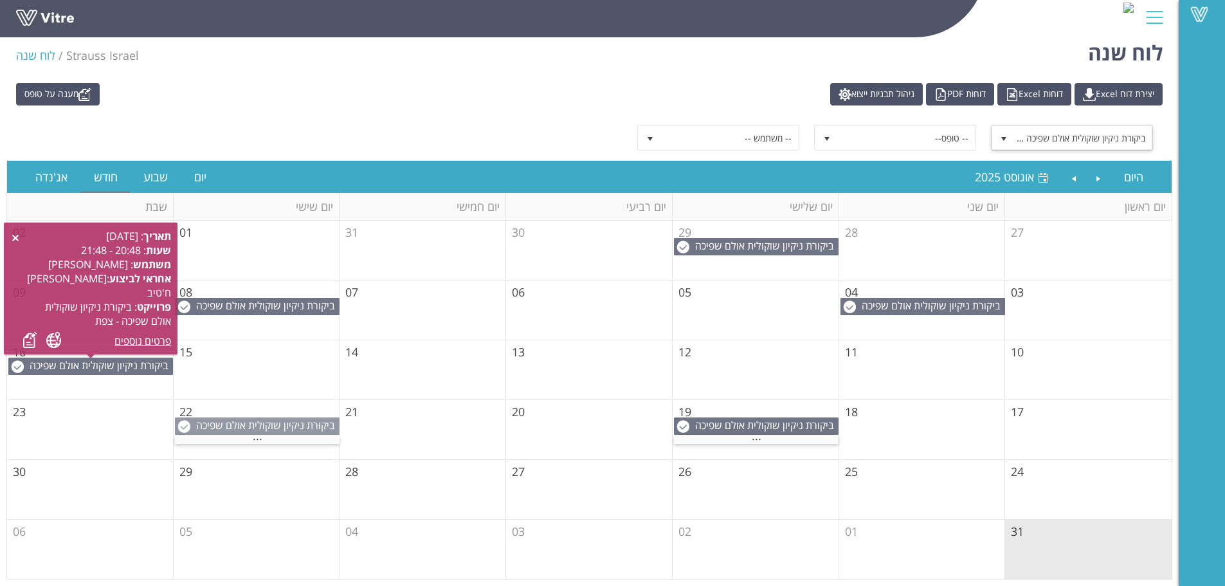
click at [219, 425] on span "ביקורת ניקיון שוקולית אולם שפיכה - צפת" at bounding box center [267, 432] width 143 height 28
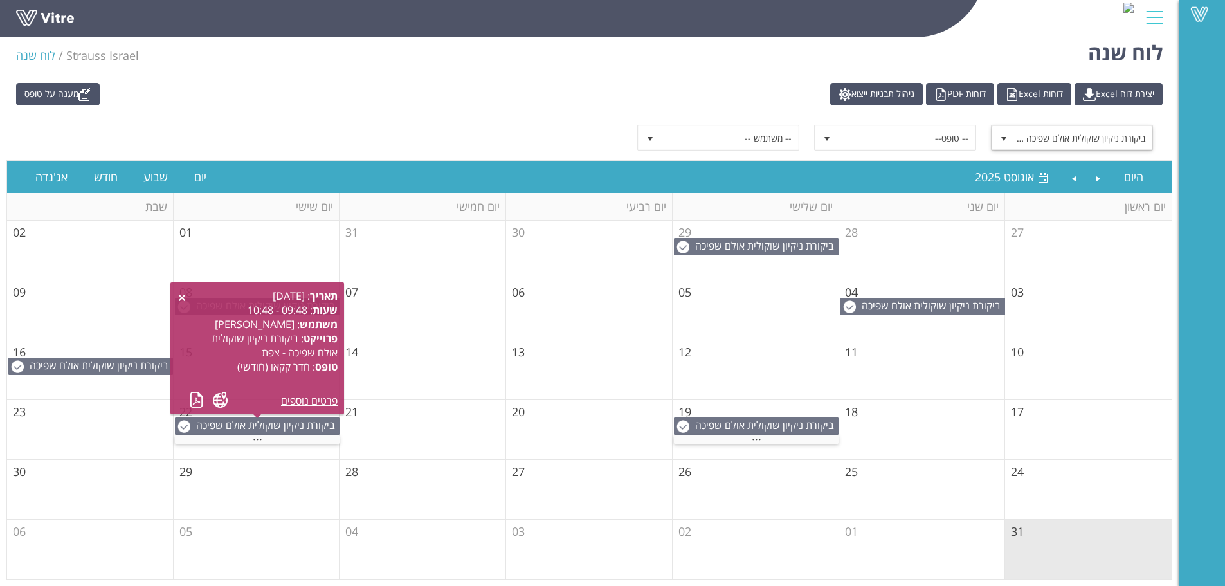
click at [555, 500] on td "27" at bounding box center [589, 490] width 167 height 60
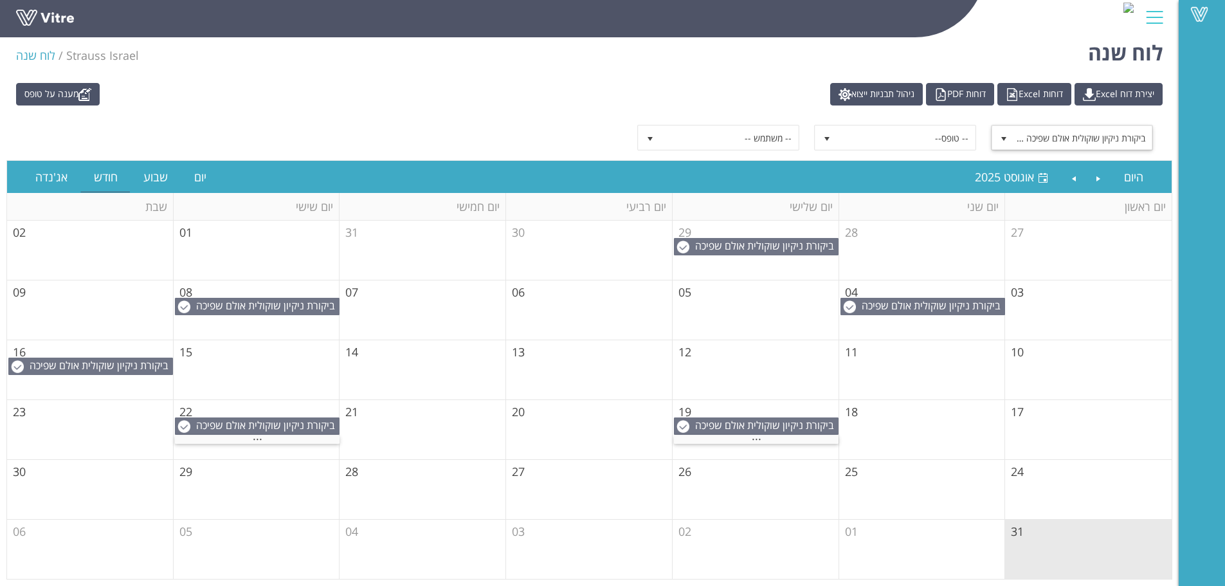
click at [1048, 132] on span "ביקורת ניקיון שוקולית אולם שפיכה - צפת" at bounding box center [1083, 137] width 138 height 23
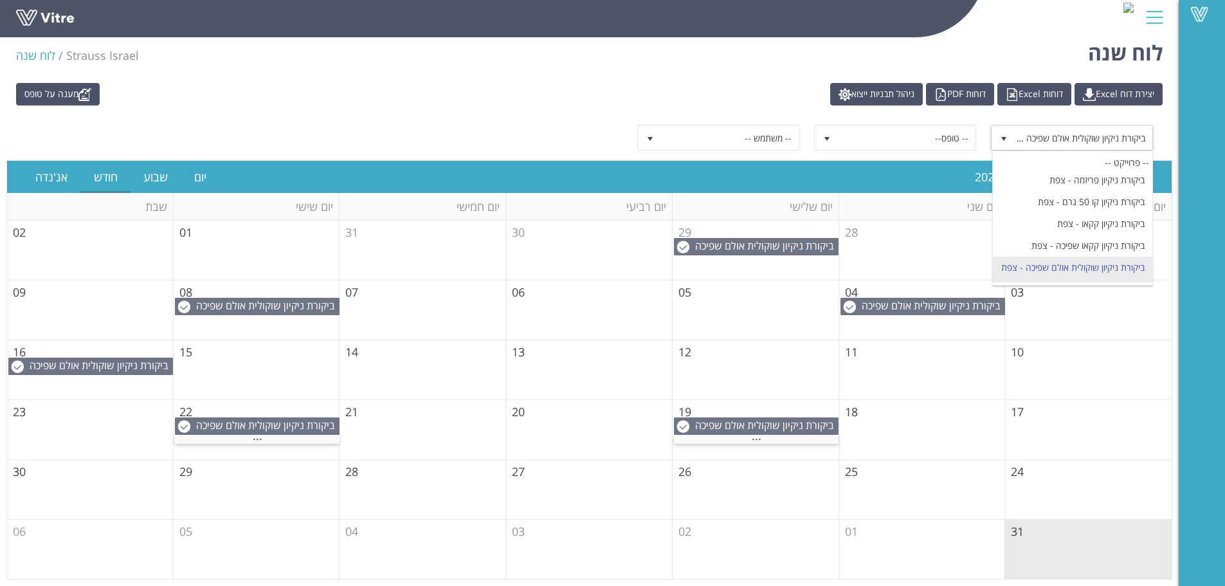
click at [1111, 278] on li "ביקורת ניקיון שוקולית אריזה - צפת" at bounding box center [1072, 289] width 159 height 22
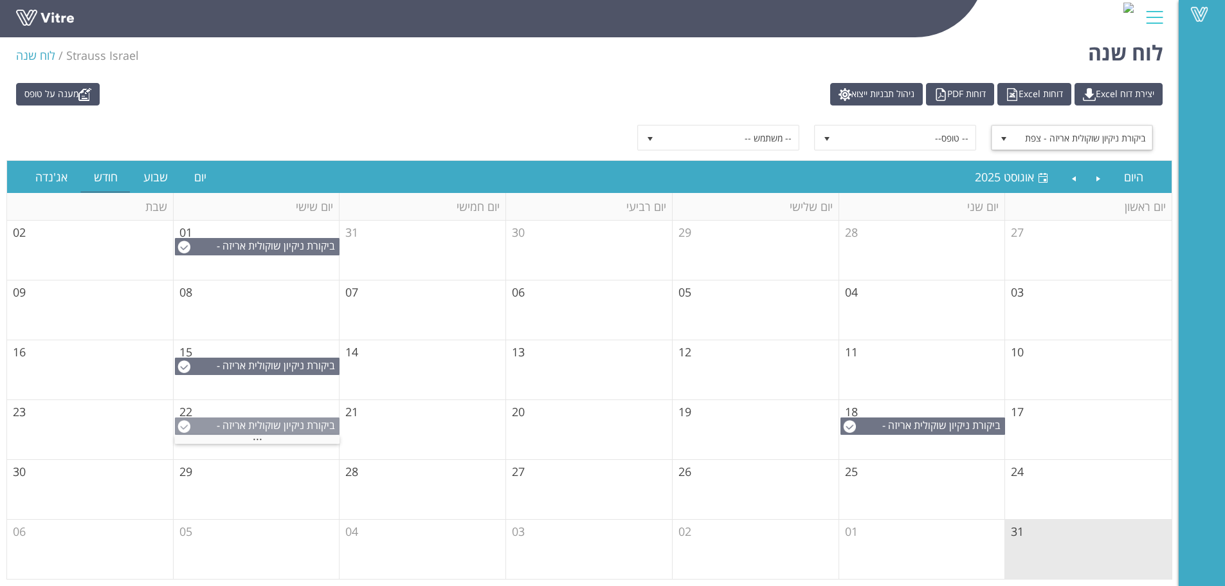
click at [290, 422] on span "ביקורת ניקיון שוקולית אריזה - צפת" at bounding box center [278, 432] width 122 height 28
click at [1101, 140] on span "ביקורת ניקיון שוקולית אריזה - צפת" at bounding box center [1083, 137] width 138 height 23
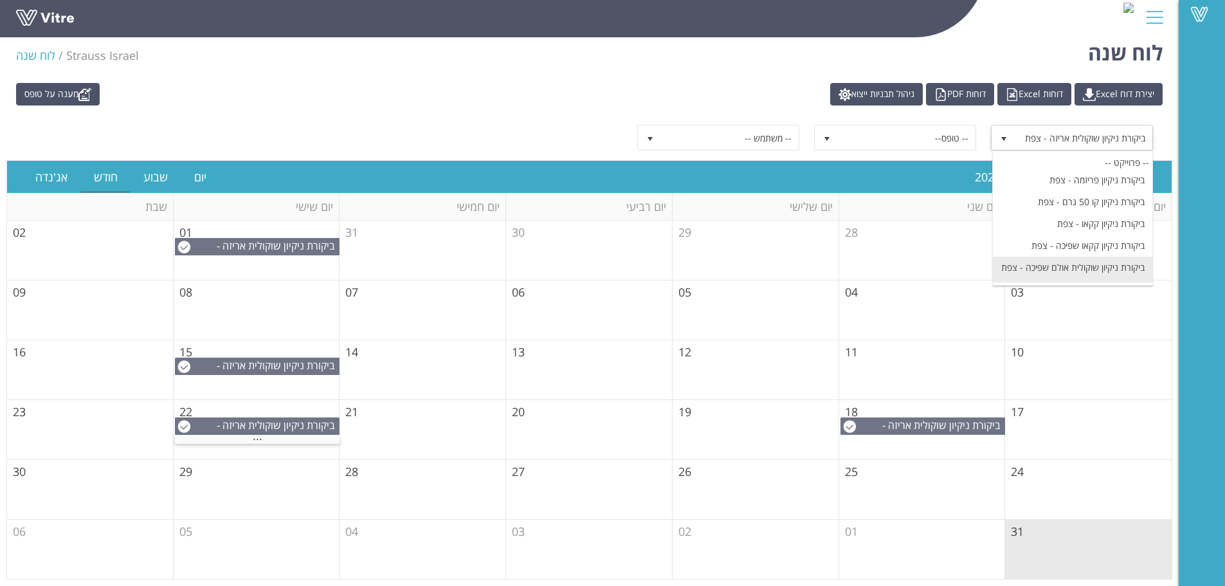
scroll to position [518, 0]
click at [1122, 236] on li "ביקורת ניקיון תוצ''ג, אריזות [PERSON_NAME] - צפת" at bounding box center [1072, 256] width 159 height 41
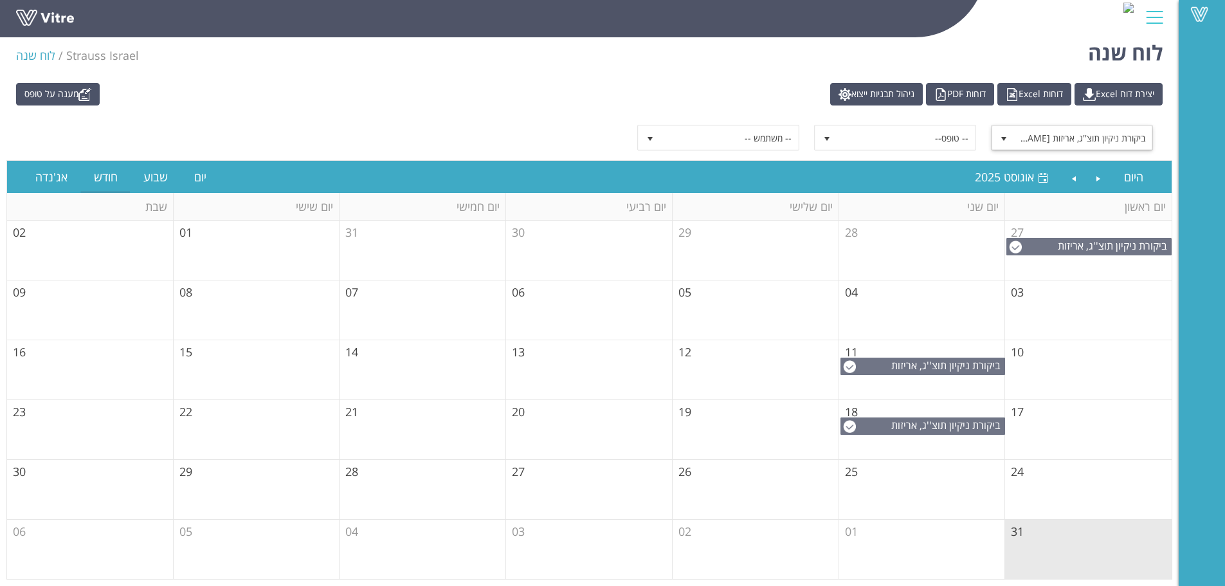
click at [1119, 135] on span "ביקורת ניקיון תוצ''ג, אריזות [PERSON_NAME] - צפת" at bounding box center [1083, 137] width 138 height 23
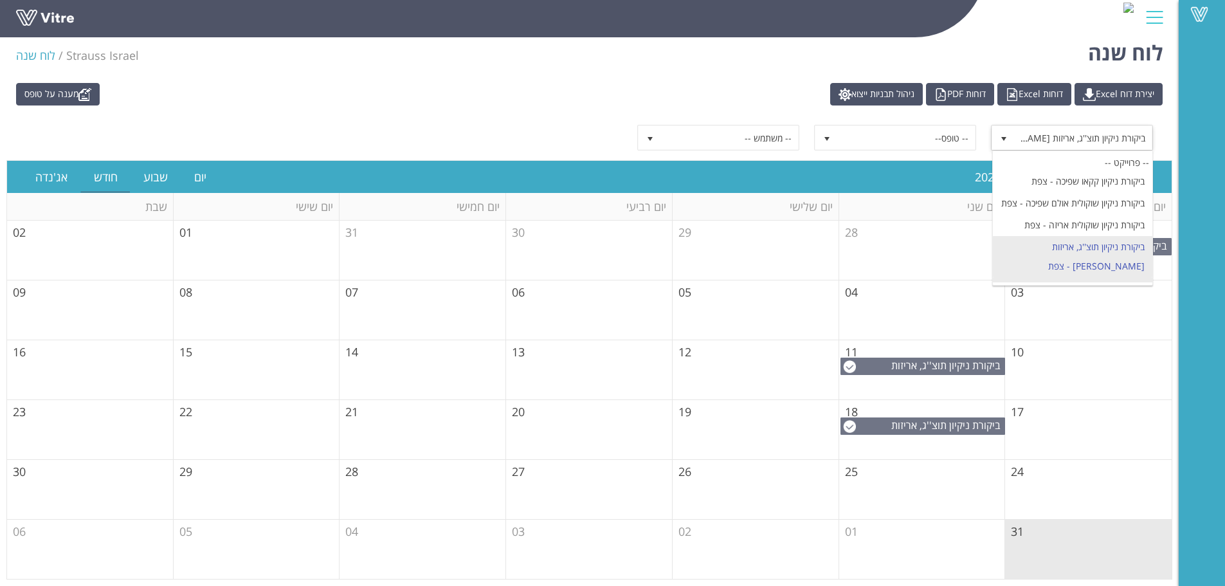
click at [1107, 277] on li "בקרת זכוכית - 50גר-צפת" at bounding box center [1072, 288] width 159 height 22
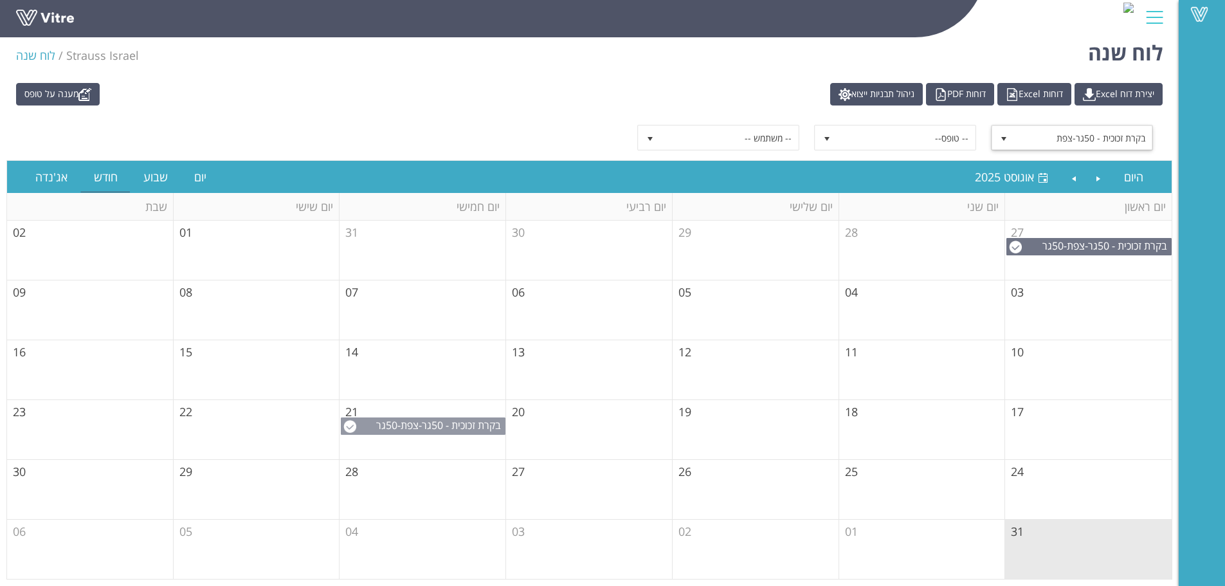
click at [430, 430] on span "בקרת זכוכית - 50גר-צפת" at bounding box center [451, 425] width 100 height 14
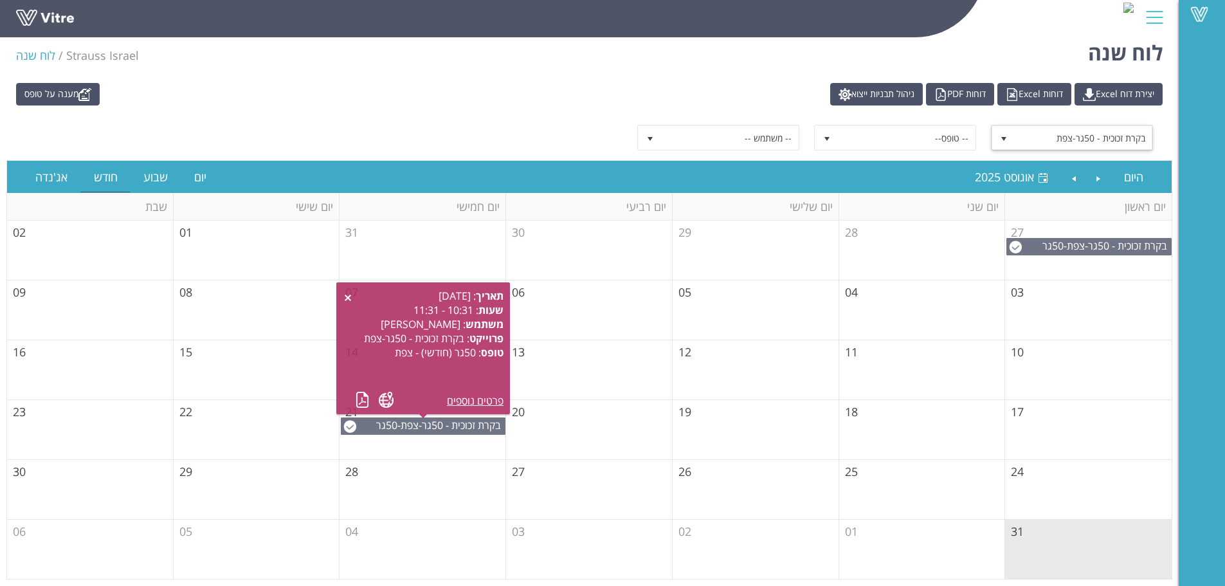
click at [1122, 140] on span "בקרת זכוכית - 50גר-צפת" at bounding box center [1083, 137] width 138 height 23
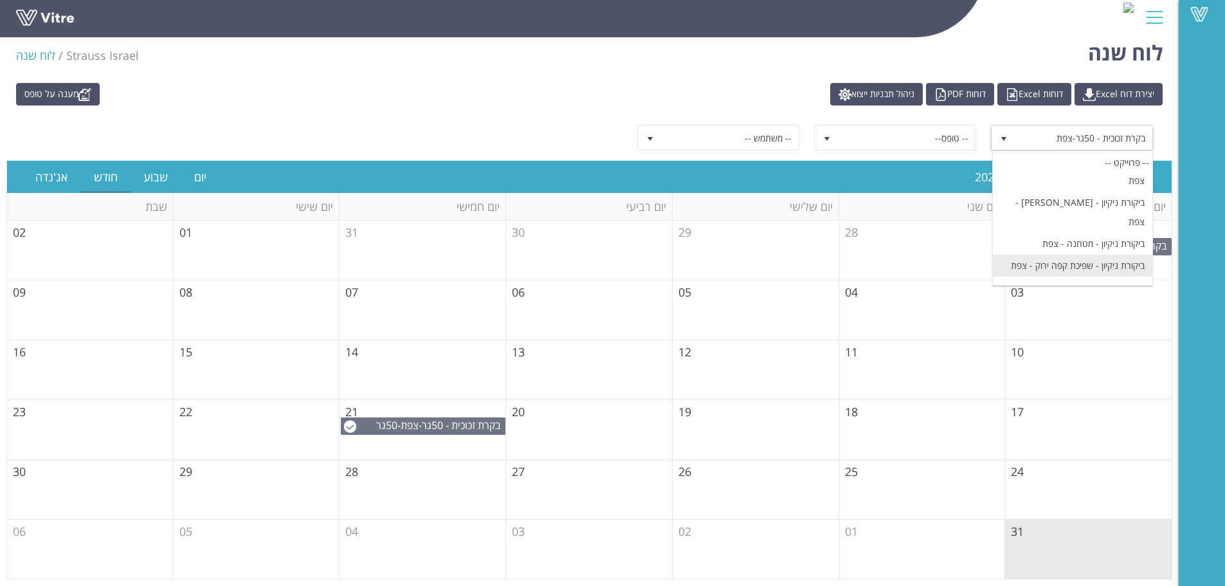
scroll to position [64, 0]
click at [1129, 276] on li "ביקורת ניקיון 1.8 גרם - צפת" at bounding box center [1072, 287] width 159 height 22
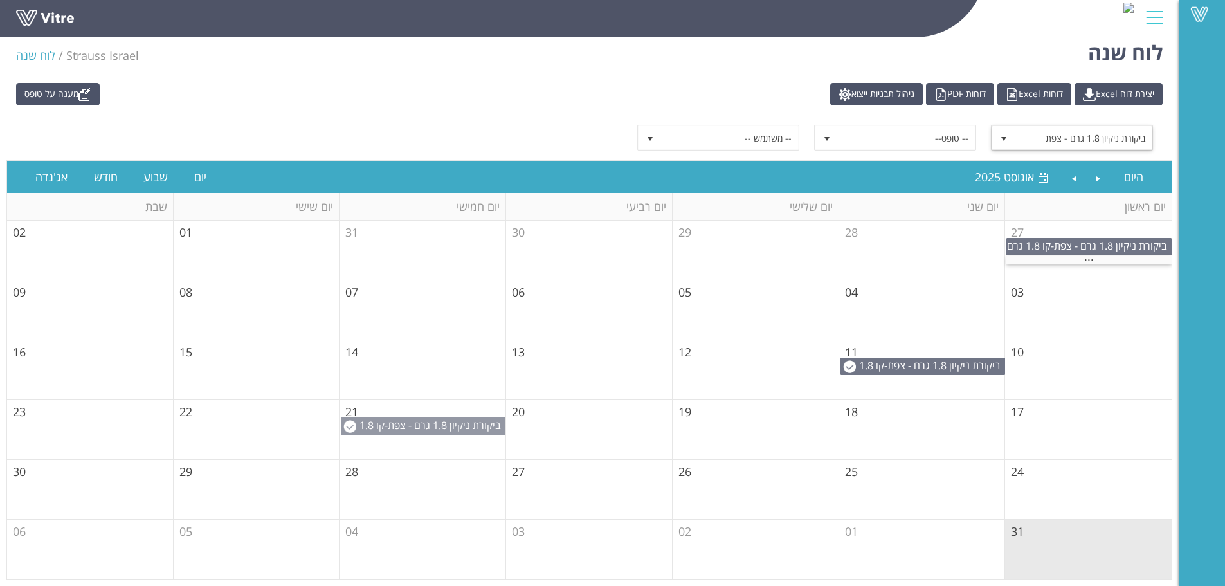
click at [464, 429] on span "ביקורת ניקיון 1.8 גרם - צפת" at bounding box center [444, 425] width 113 height 14
click at [1072, 139] on span "ביקורת ניקיון 1.8 גרם - צפת" at bounding box center [1083, 137] width 138 height 23
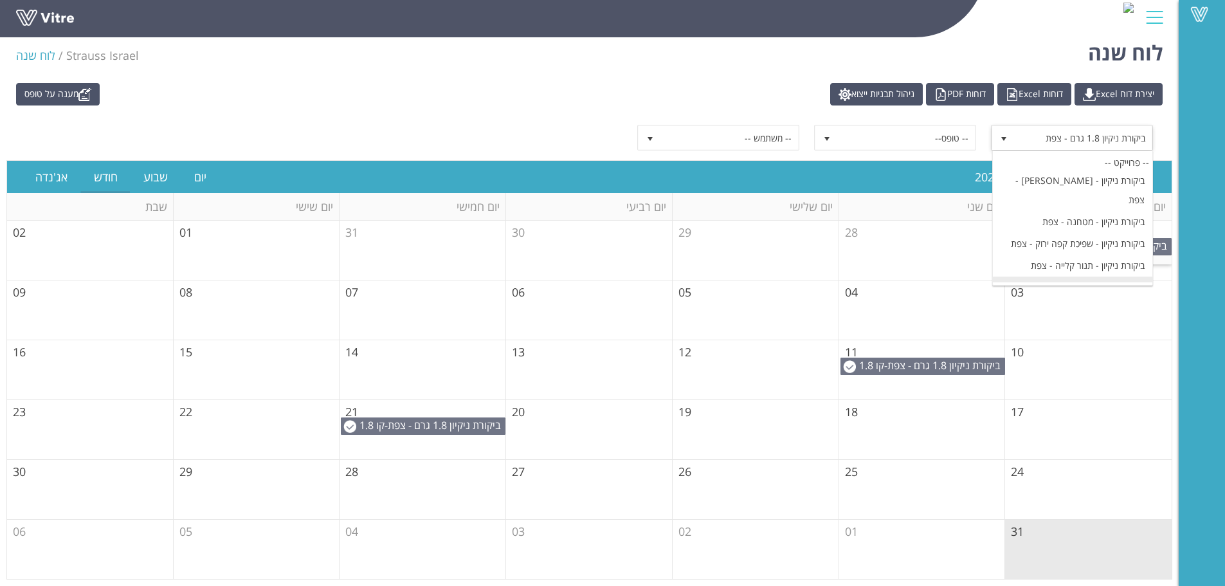
click at [1110, 298] on li "ביקורת ניקיון 500 גרם - צפת" at bounding box center [1072, 309] width 159 height 22
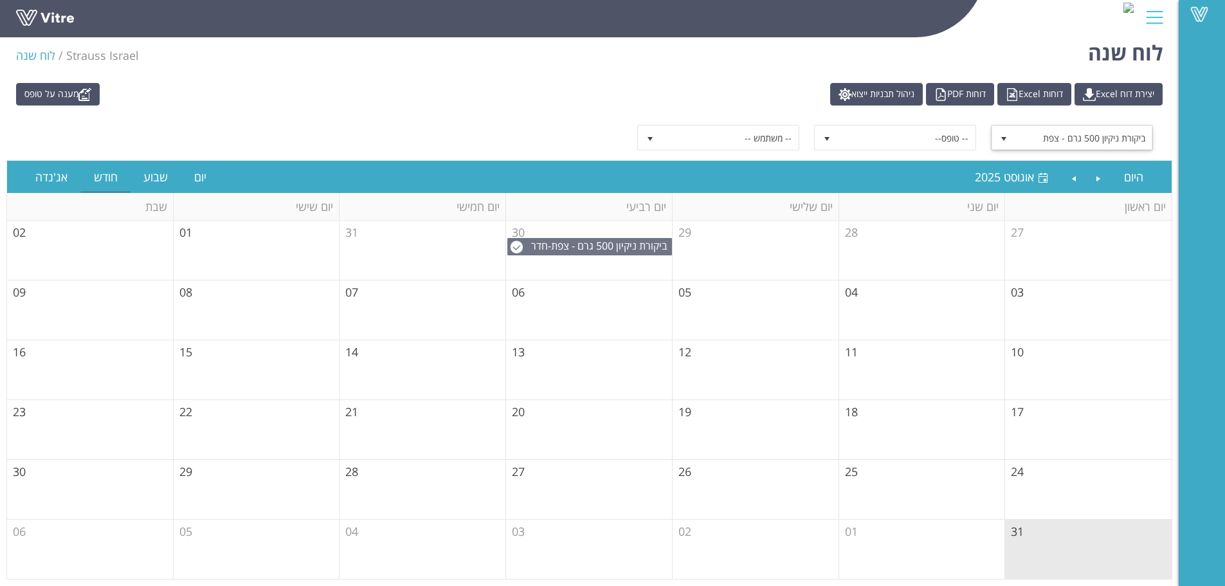
click at [1079, 133] on span "ביקורת ניקיון 500 גרם - צפת" at bounding box center [1083, 137] width 138 height 23
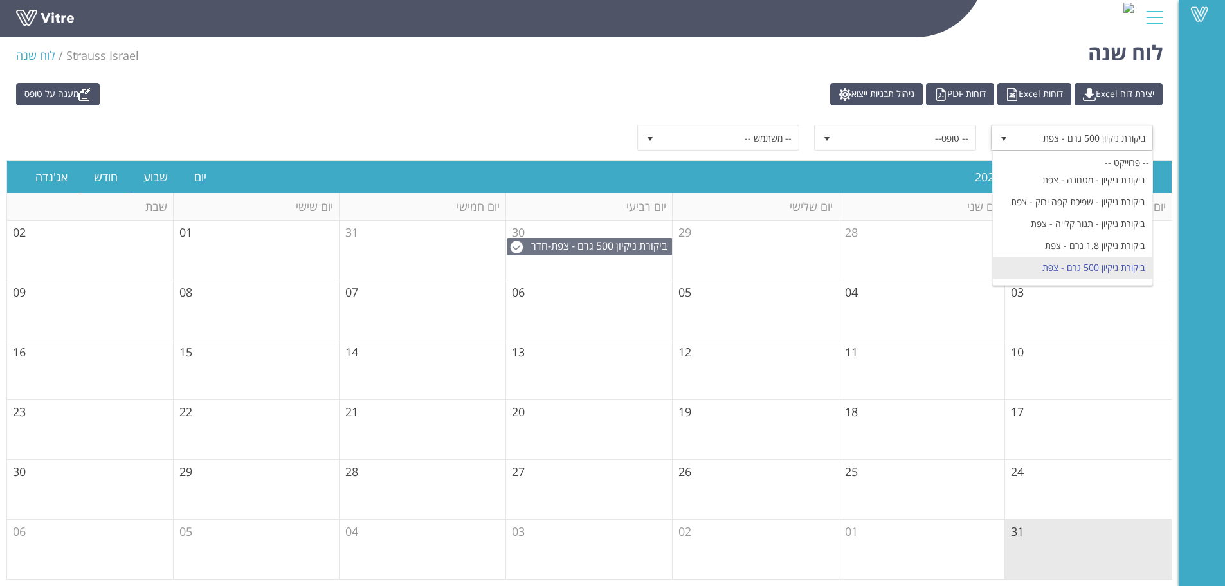
scroll to position [129, 0]
click at [1103, 256] on li "ביקורת ניקיון דיפו - צפת" at bounding box center [1072, 267] width 159 height 22
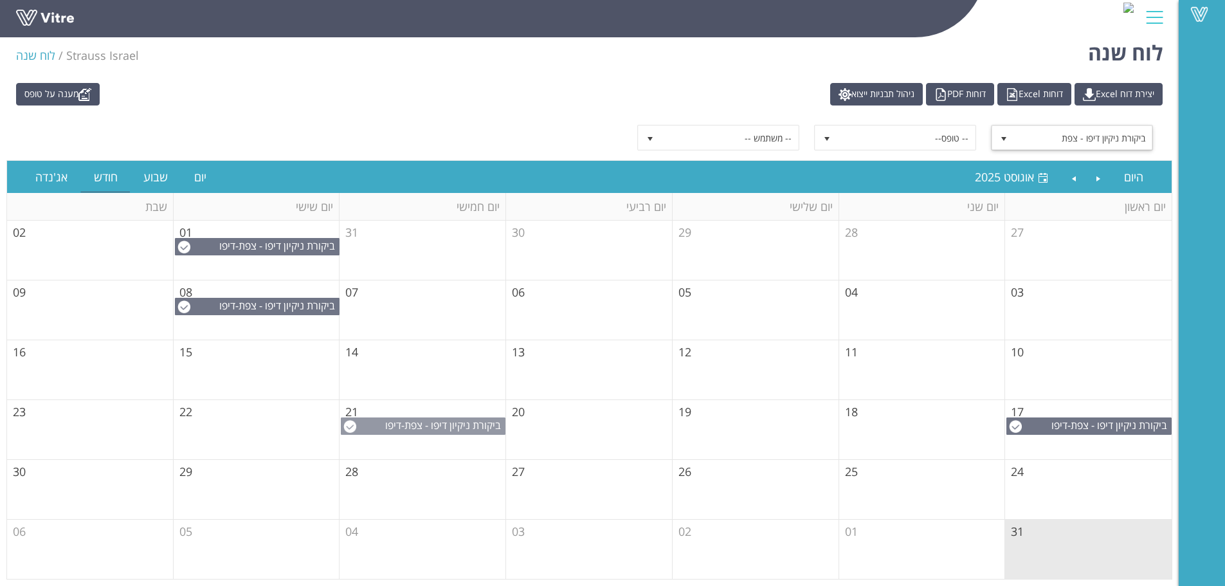
click at [469, 425] on span "ביקורת ניקיון דיפו - צפת" at bounding box center [452, 425] width 96 height 14
click at [1114, 140] on span "ביקורת ניקיון דיפו - צפת" at bounding box center [1083, 137] width 138 height 23
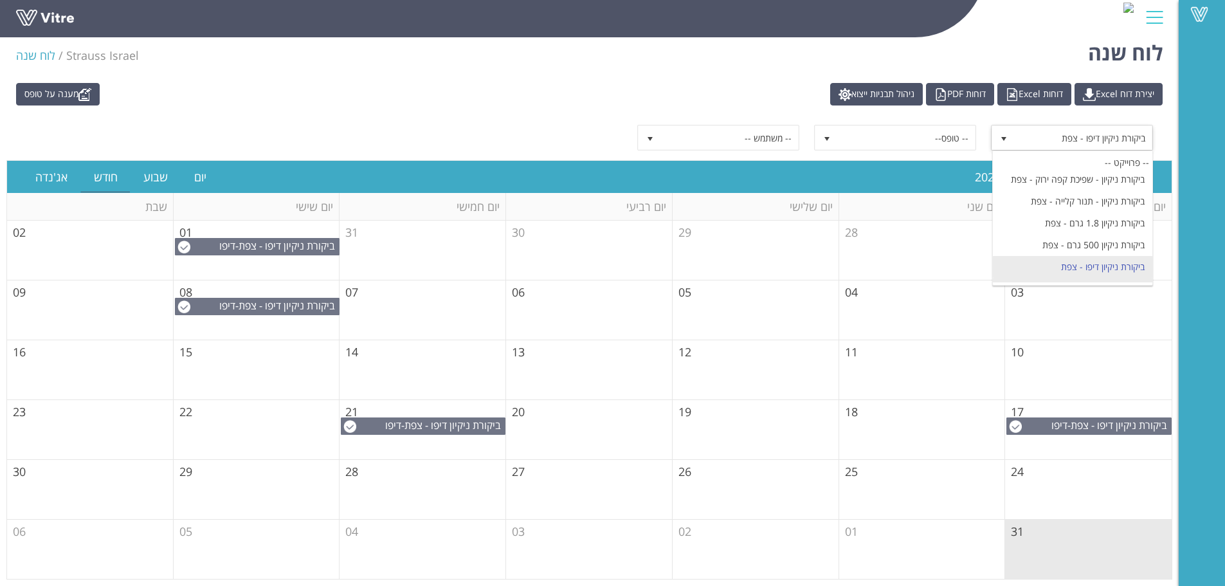
click at [1108, 278] on li "ביקורת ניקיון חדר נפות - צפת" at bounding box center [1072, 289] width 159 height 22
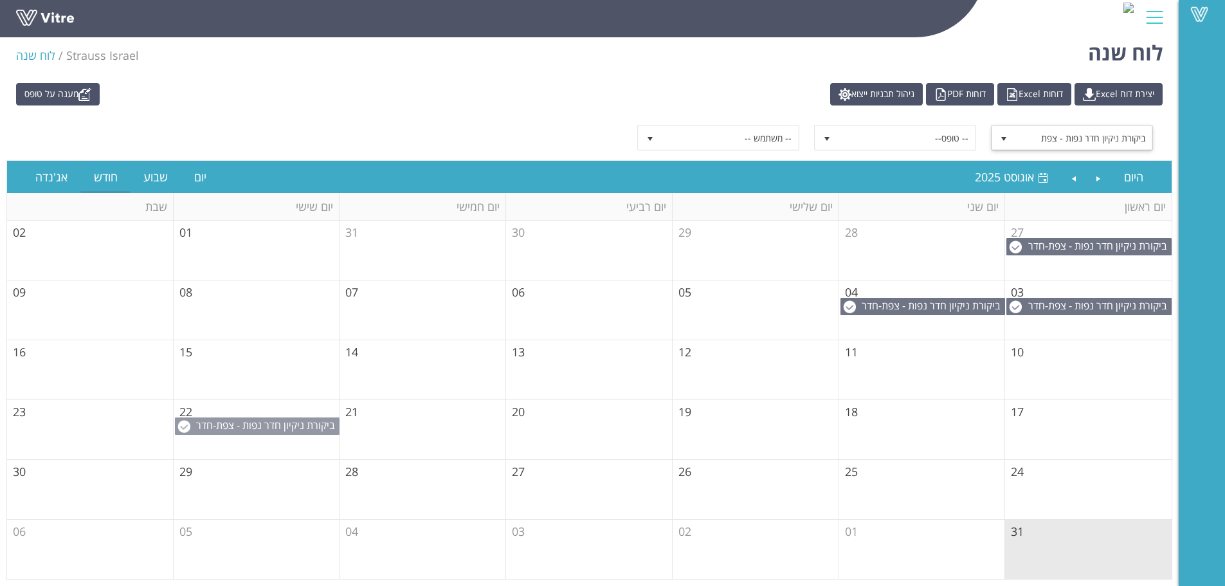
click at [309, 424] on span "ביקורת ניקיון חדר נפות - צפת" at bounding box center [275, 425] width 119 height 14
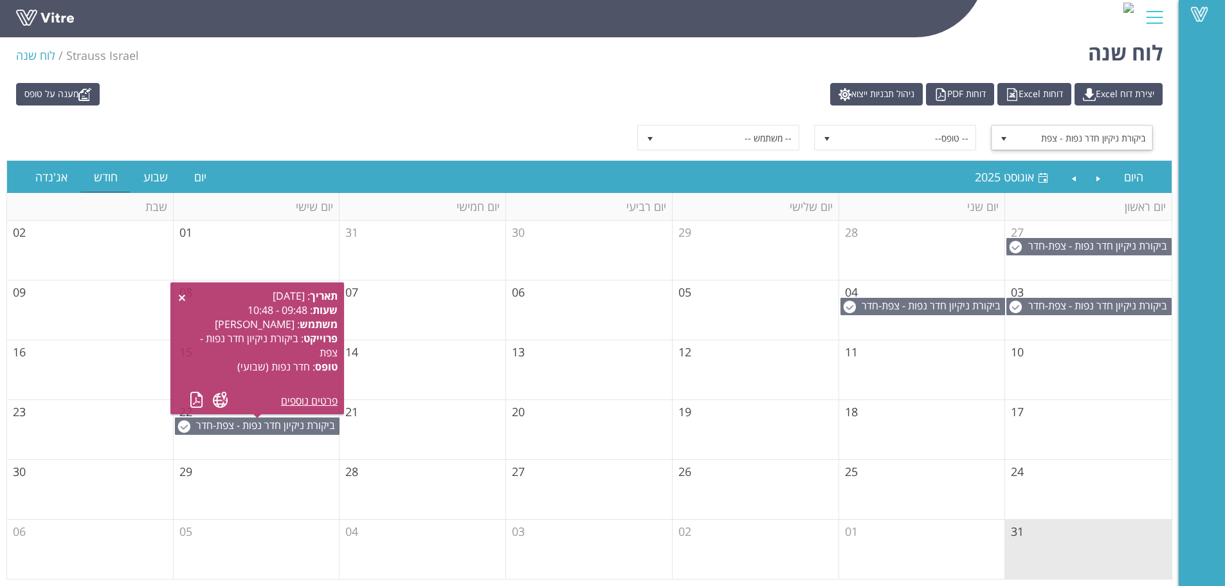
click at [1126, 147] on span "ביקורת ניקיון חדר נפות - צפת" at bounding box center [1083, 137] width 138 height 23
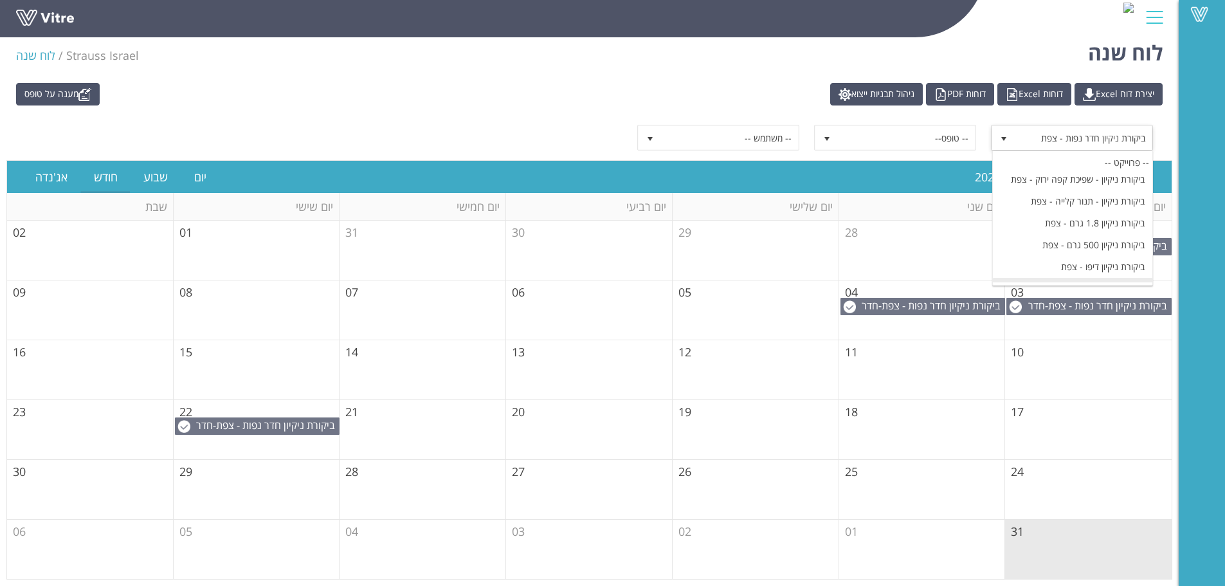
click at [1121, 300] on li "ביקורת ניקיון מאפ - צפת" at bounding box center [1072, 311] width 159 height 22
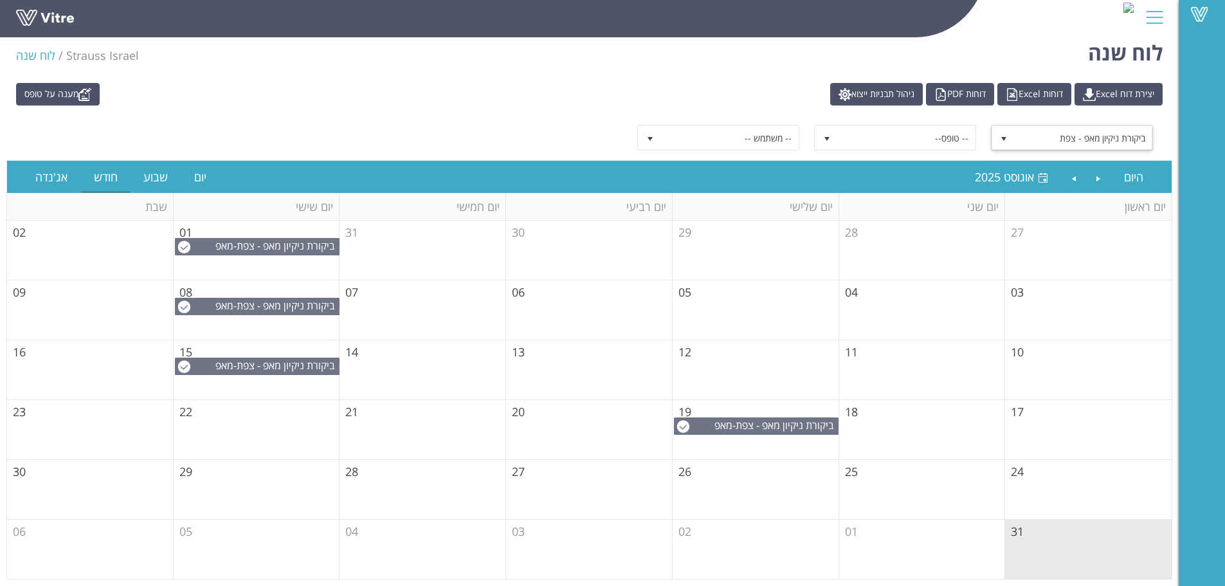
click at [1103, 140] on span "ביקורת ניקיון מאפ - צפת" at bounding box center [1083, 137] width 138 height 23
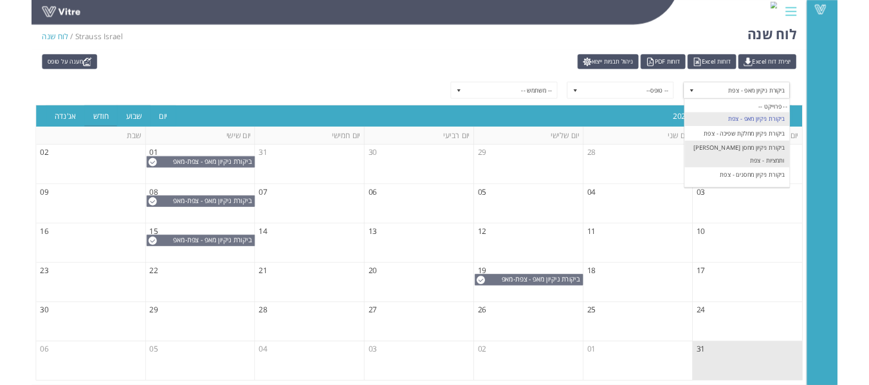
scroll to position [194, 0]
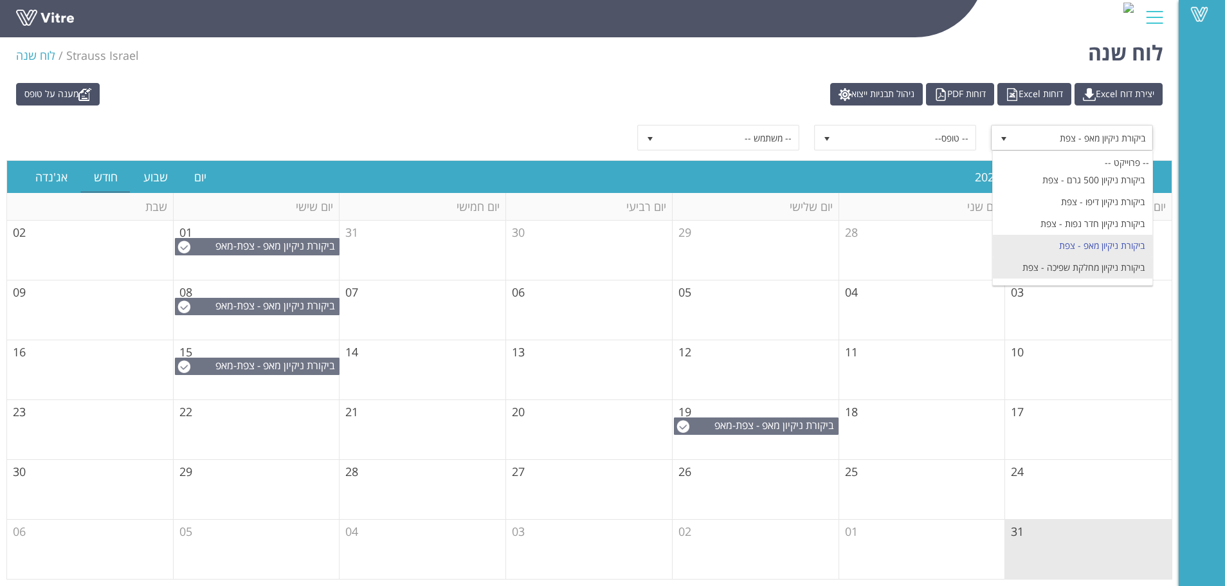
click at [1130, 257] on li "ביקורת ניקיון מחלקת שפיכה - צפת" at bounding box center [1072, 268] width 159 height 22
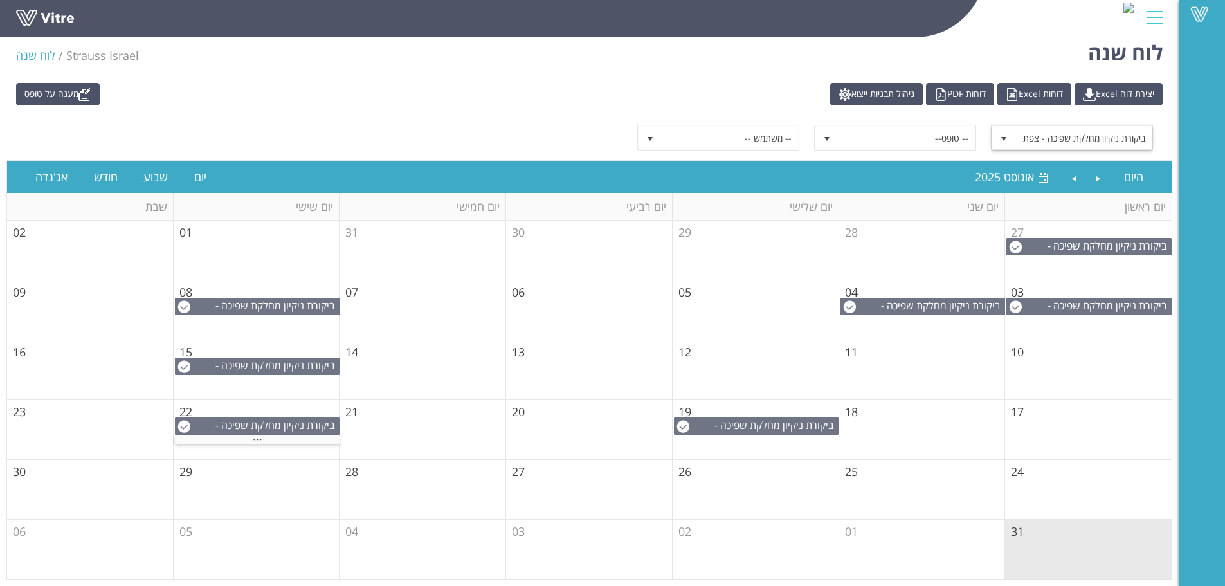
click at [1079, 141] on span "ביקורת ניקיון מחלקת שפיכה - צפת" at bounding box center [1083, 137] width 138 height 23
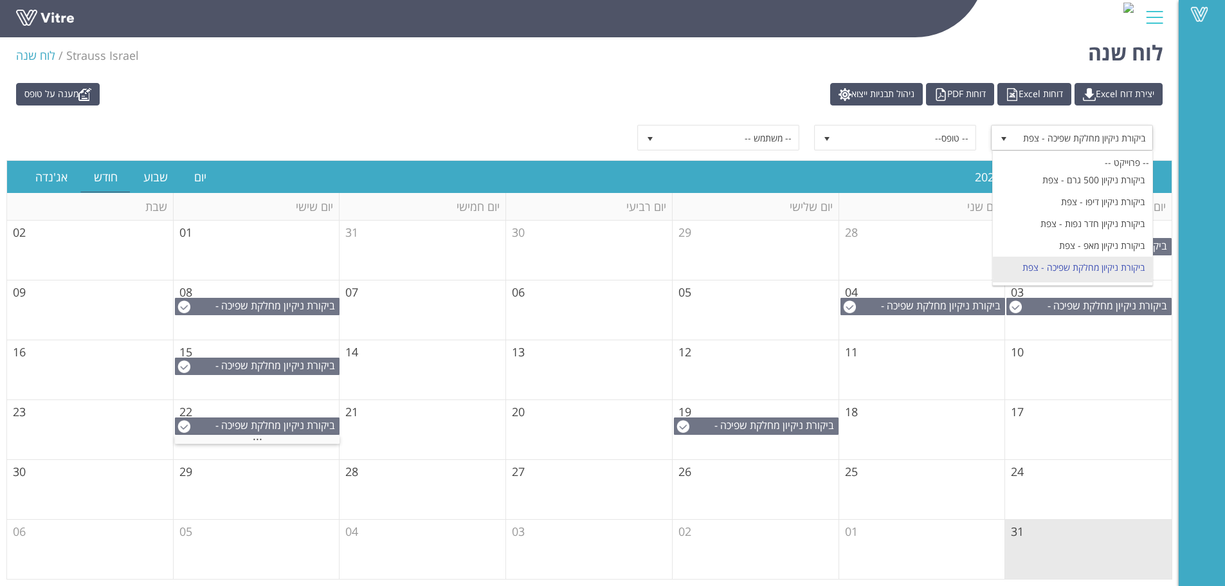
click at [1111, 278] on li "ביקורת ניקיון מחסן [PERSON_NAME] ותמציות - צפת" at bounding box center [1072, 298] width 159 height 41
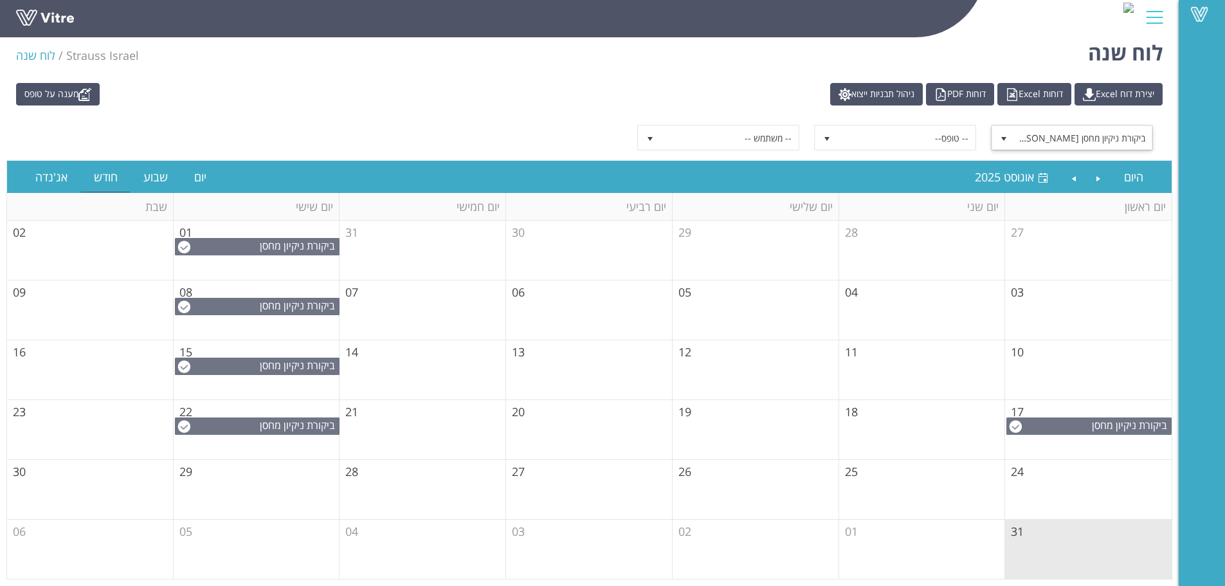
click at [1100, 136] on span "ביקורת ניקיון מחסן [PERSON_NAME] ותמציות - צפת" at bounding box center [1083, 137] width 138 height 23
